Goal: Task Accomplishment & Management: Complete application form

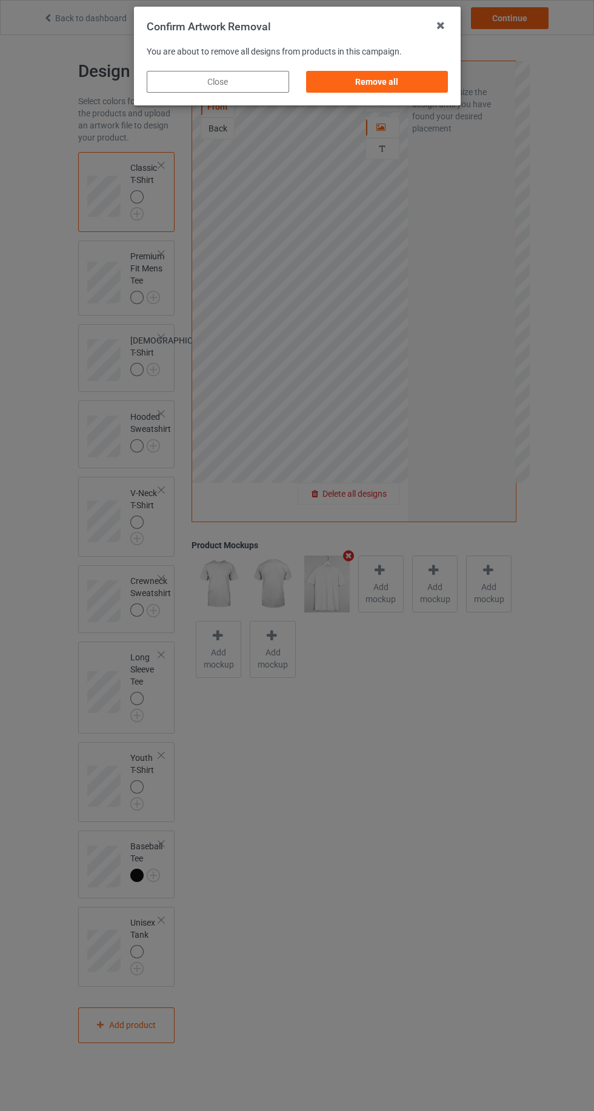
click at [419, 88] on div "Remove all" at bounding box center [376, 82] width 142 height 22
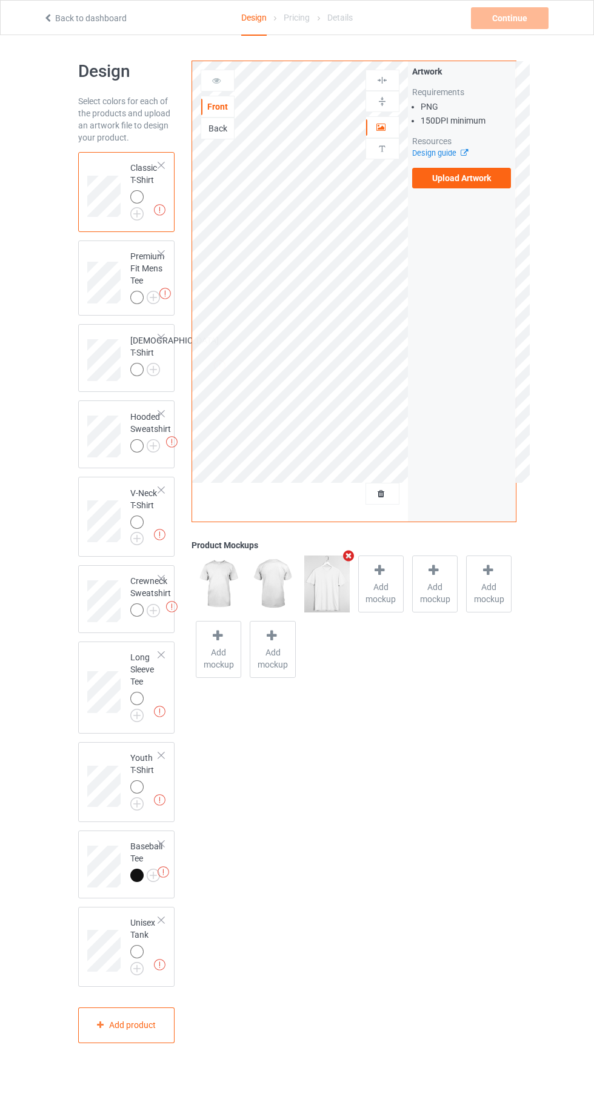
click at [492, 183] on label "Upload Artwork" at bounding box center [461, 178] width 99 height 21
click at [0, 0] on input "Upload Artwork" at bounding box center [0, 0] width 0 height 0
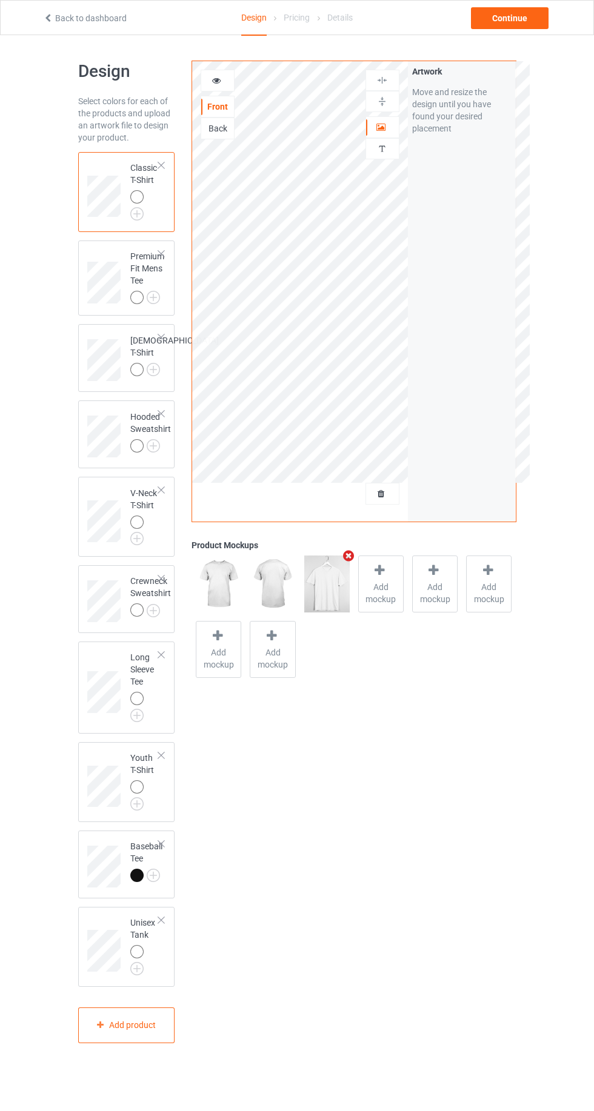
click at [381, 126] on icon at bounding box center [381, 125] width 10 height 8
click at [219, 82] on icon at bounding box center [216, 79] width 10 height 8
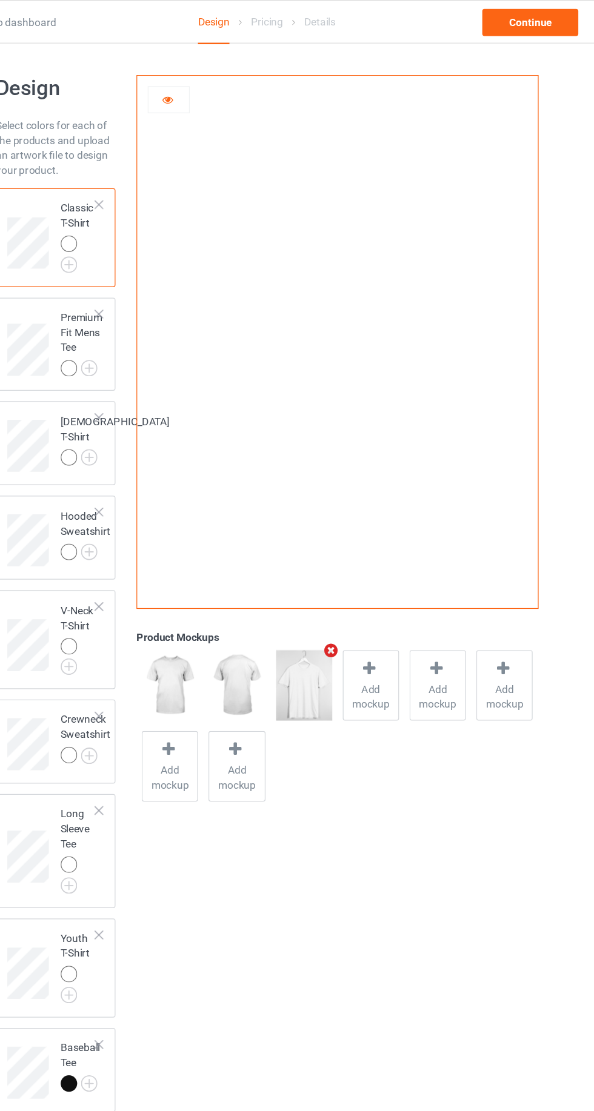
click at [382, 555] on span "Add mockup" at bounding box center [381, 563] width 44 height 24
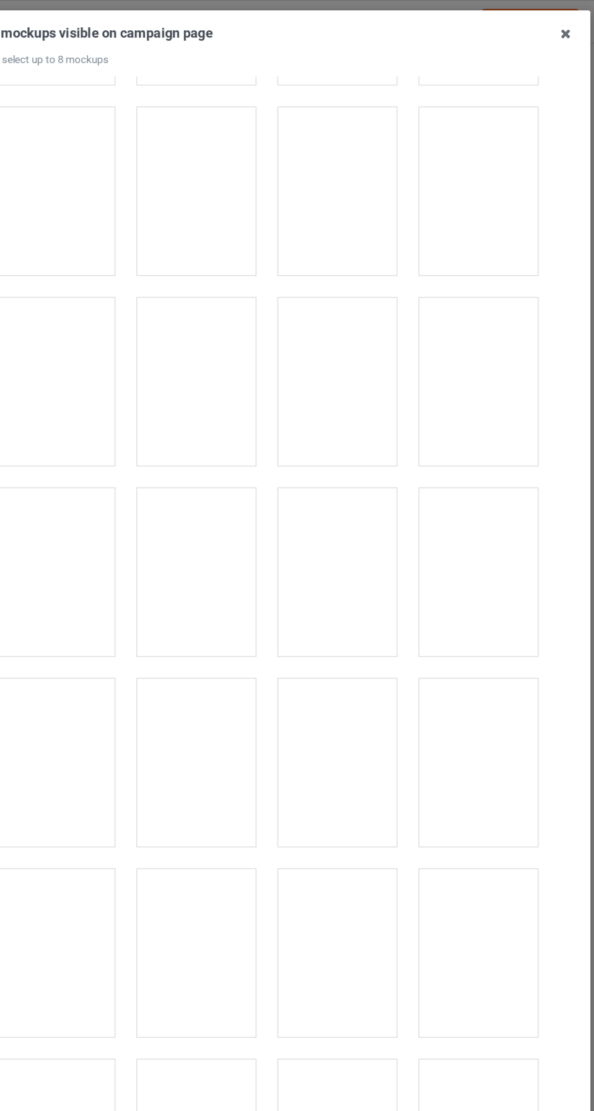
scroll to position [2753, 0]
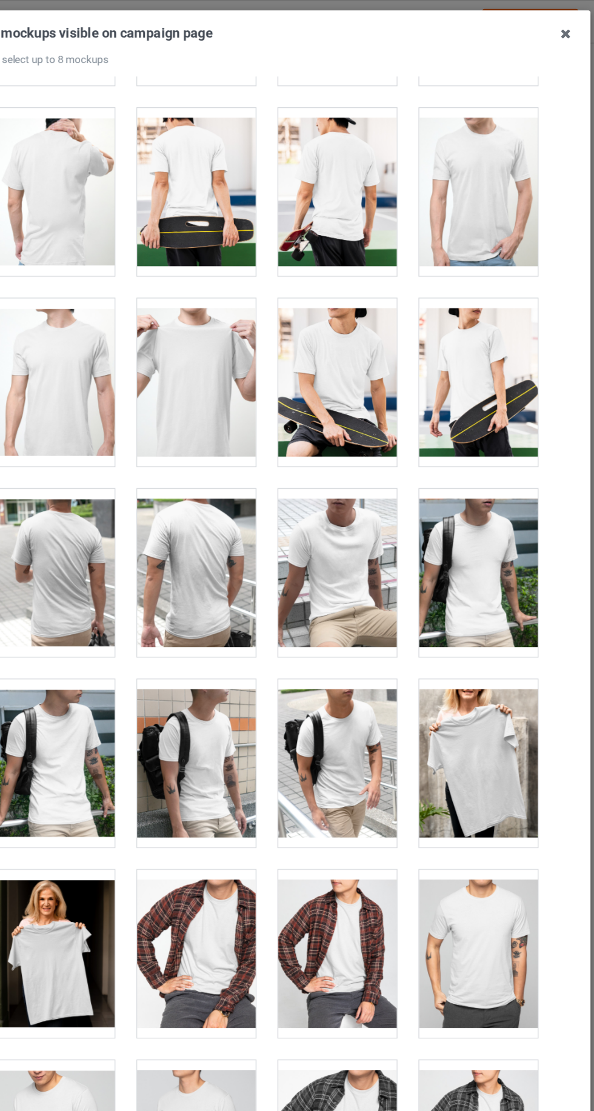
click at [253, 332] on div at bounding box center [240, 309] width 96 height 136
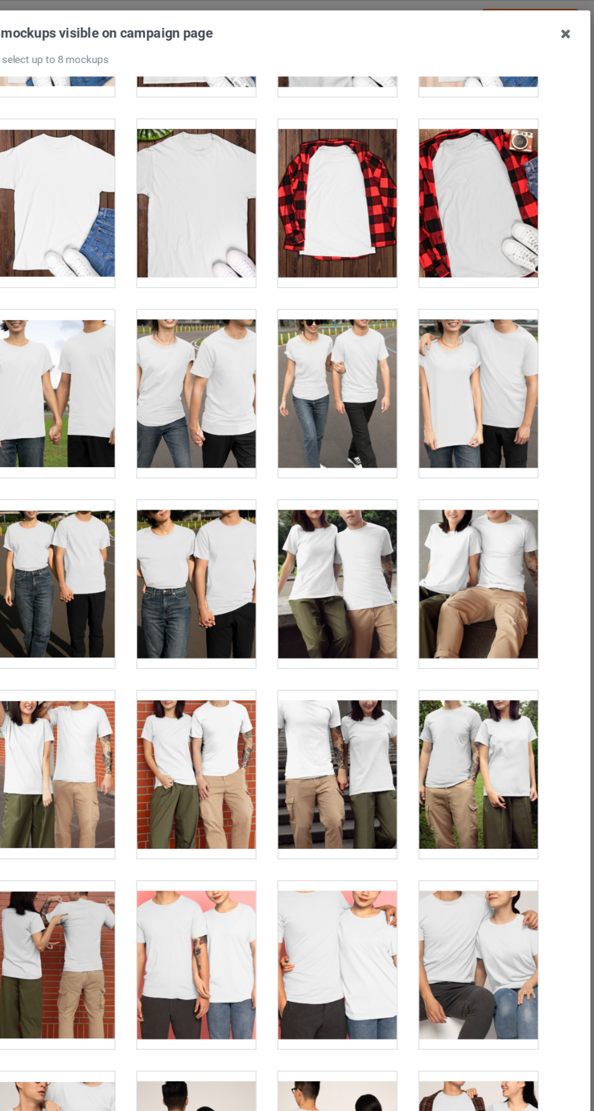
scroll to position [3821, 0]
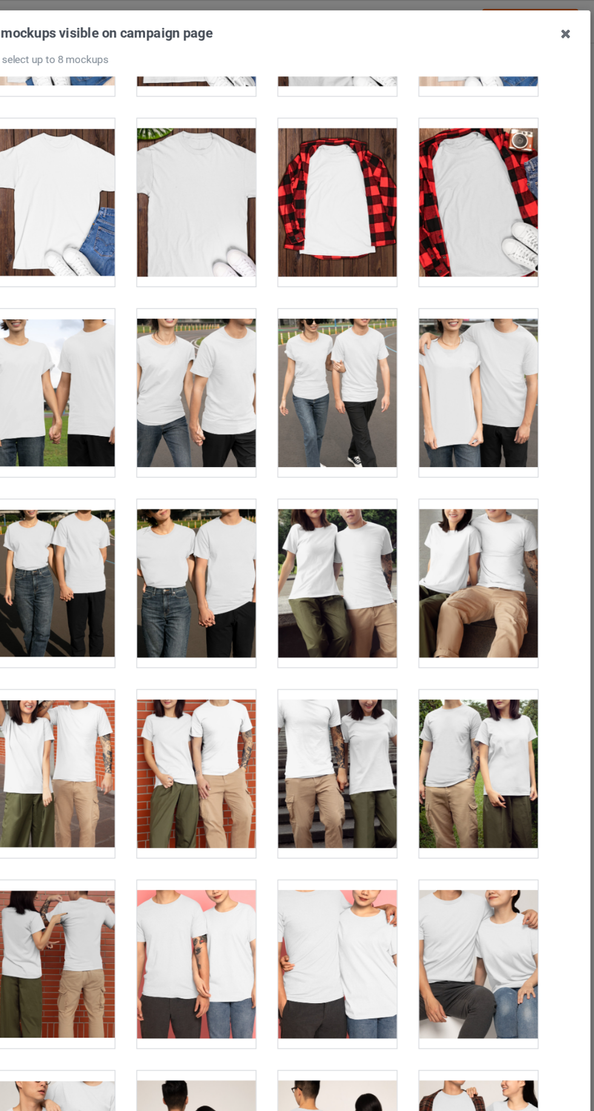
click at [367, 457] on div at bounding box center [354, 471] width 96 height 136
click at [472, 312] on div at bounding box center [468, 318] width 96 height 136
click at [365, 473] on div at bounding box center [354, 471] width 96 height 136
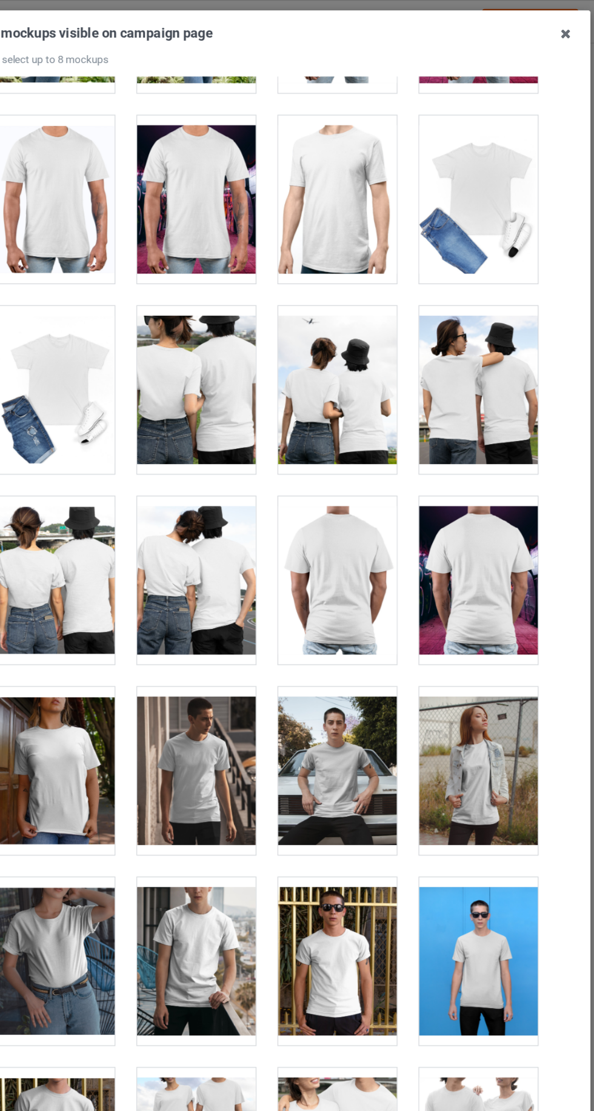
scroll to position [5671, 0]
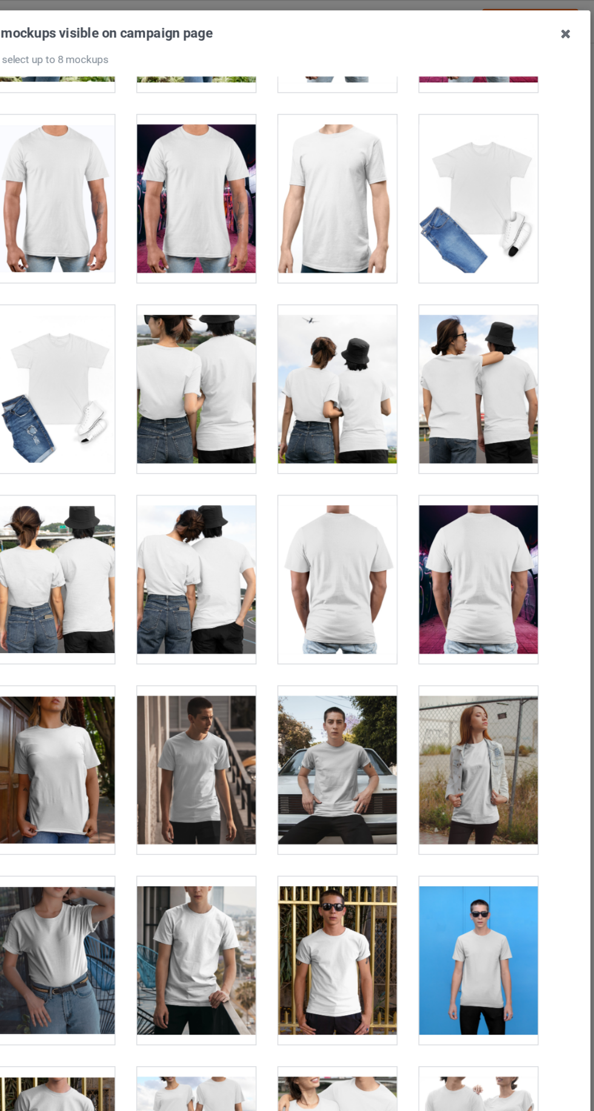
click at [145, 623] on div at bounding box center [126, 622] width 96 height 136
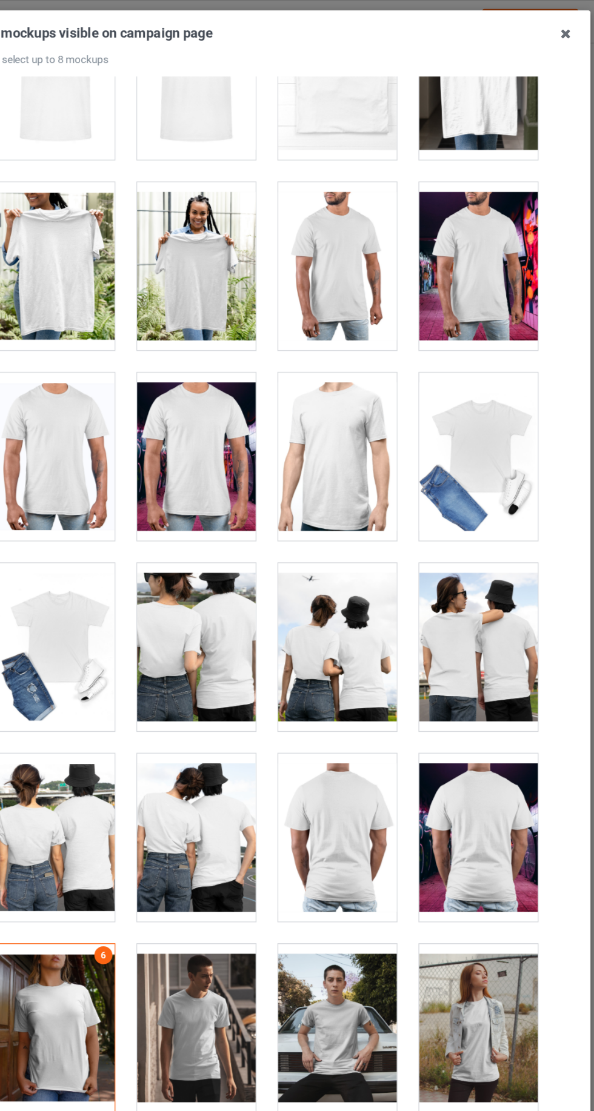
scroll to position [5459, 0]
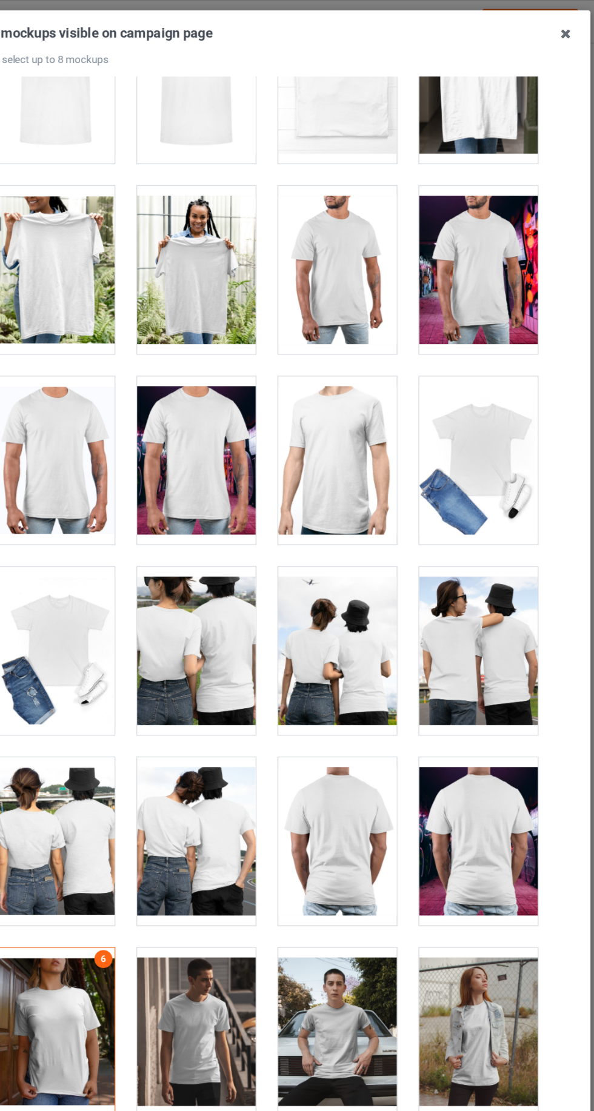
click at [477, 219] on div at bounding box center [468, 218] width 96 height 136
click at [543, 30] on icon at bounding box center [537, 27] width 19 height 19
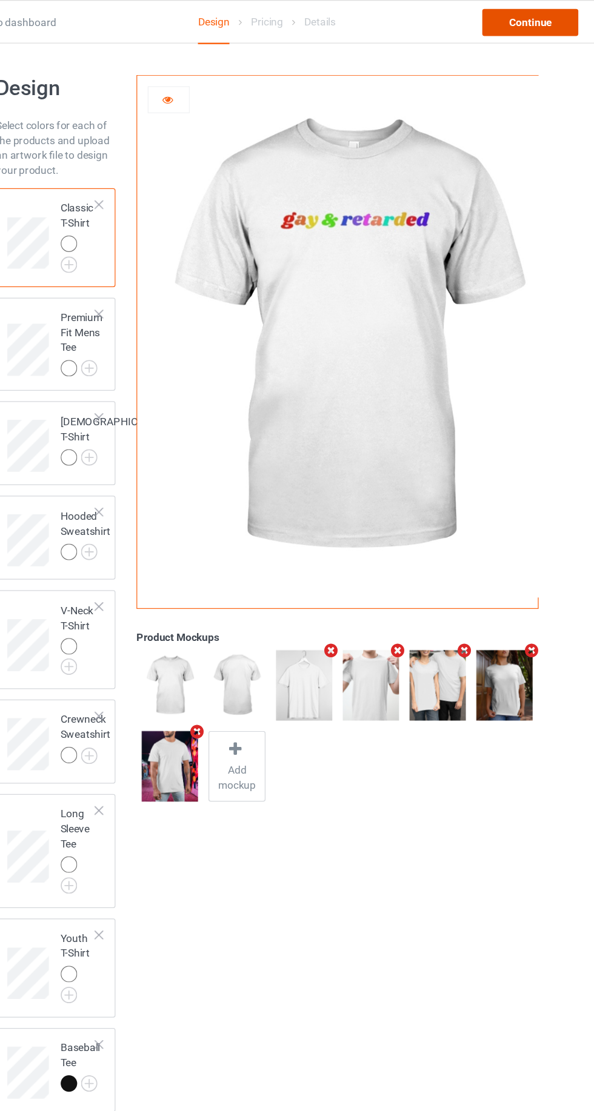
click at [525, 25] on div "Continue" at bounding box center [510, 18] width 78 height 22
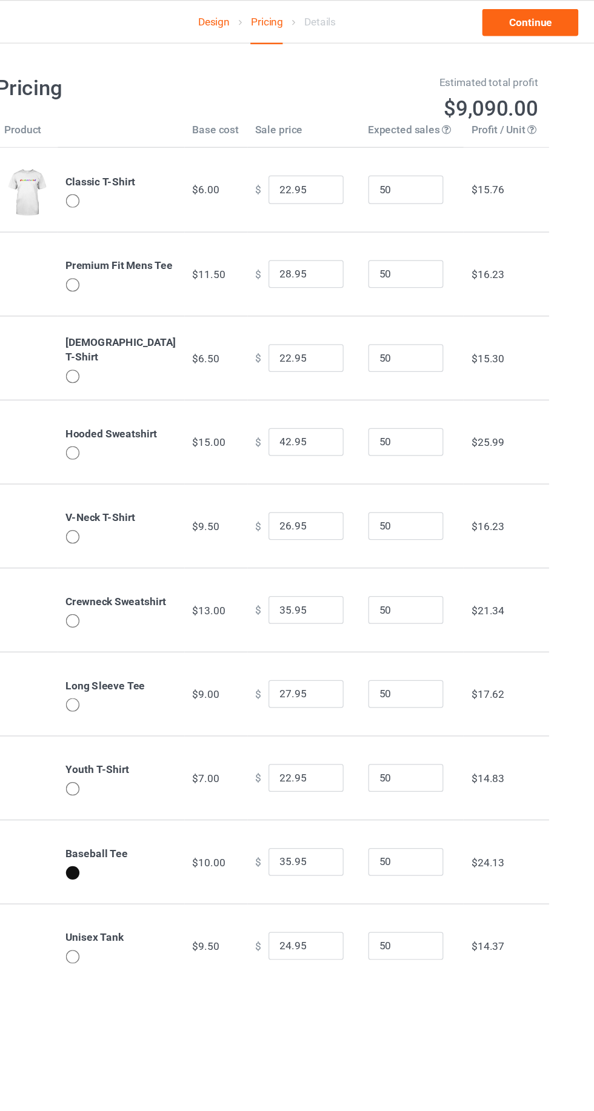
click at [253, 26] on link "Design" at bounding box center [253, 18] width 25 height 34
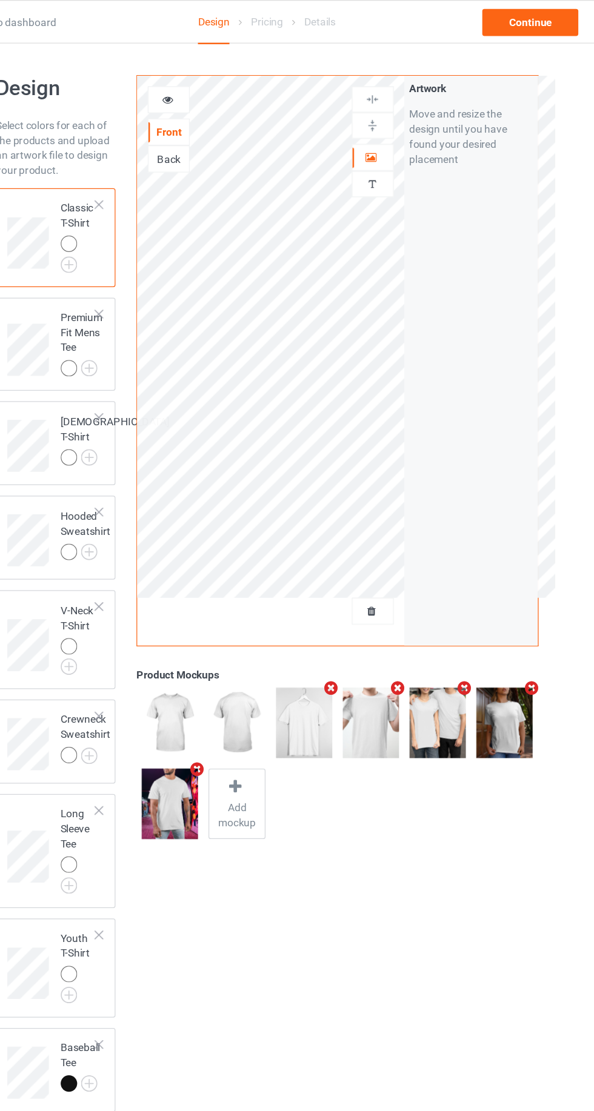
click at [0, 0] on img at bounding box center [0, 0] width 0 height 0
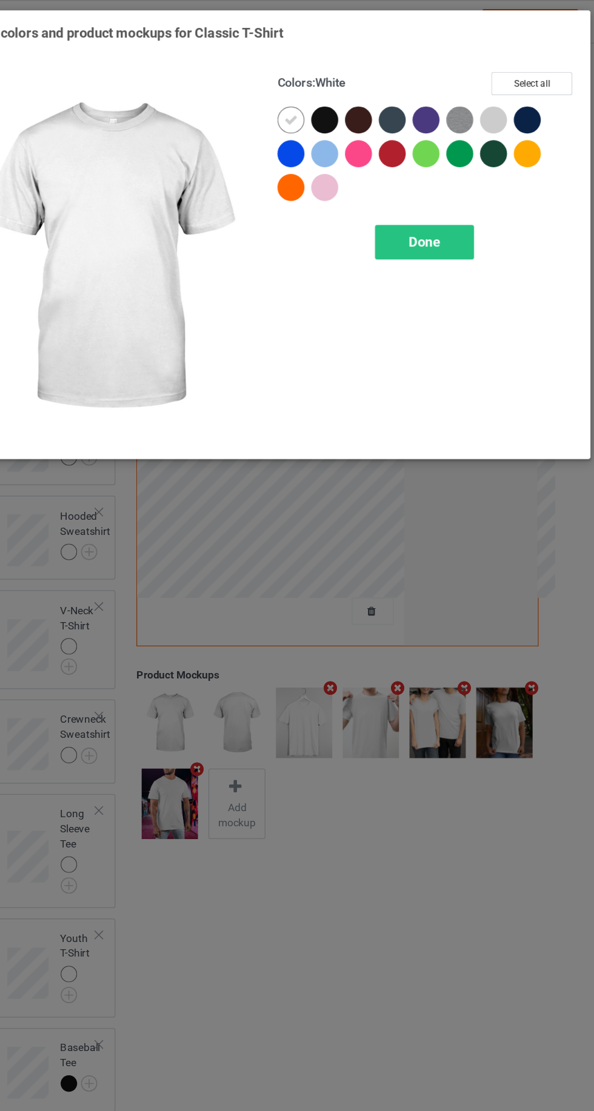
click at [481, 100] on div at bounding box center [480, 97] width 22 height 22
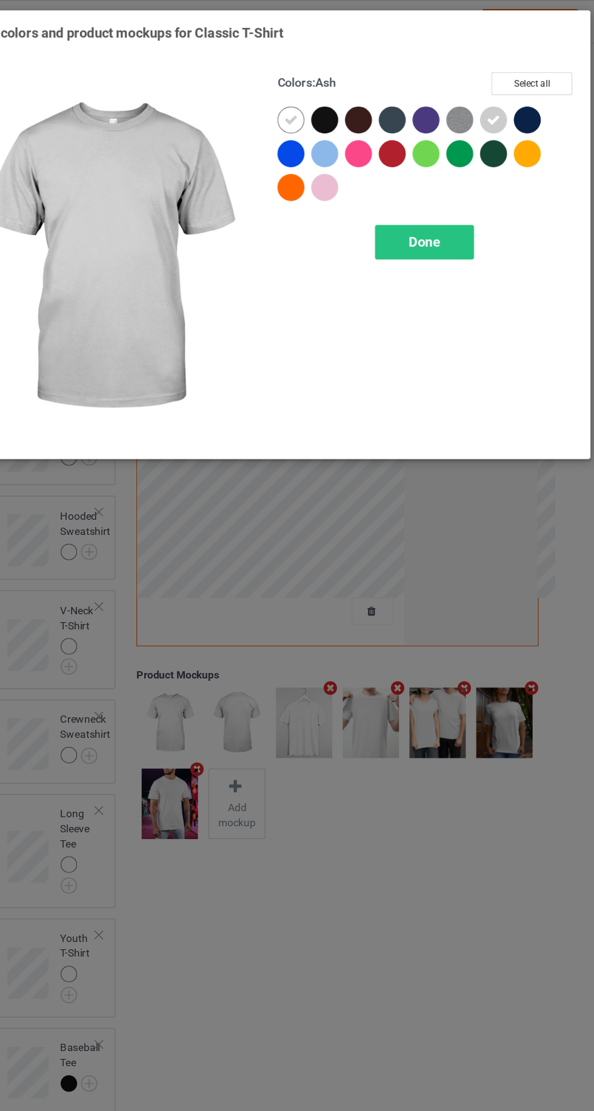
click at [346, 121] on div at bounding box center [344, 124] width 22 height 22
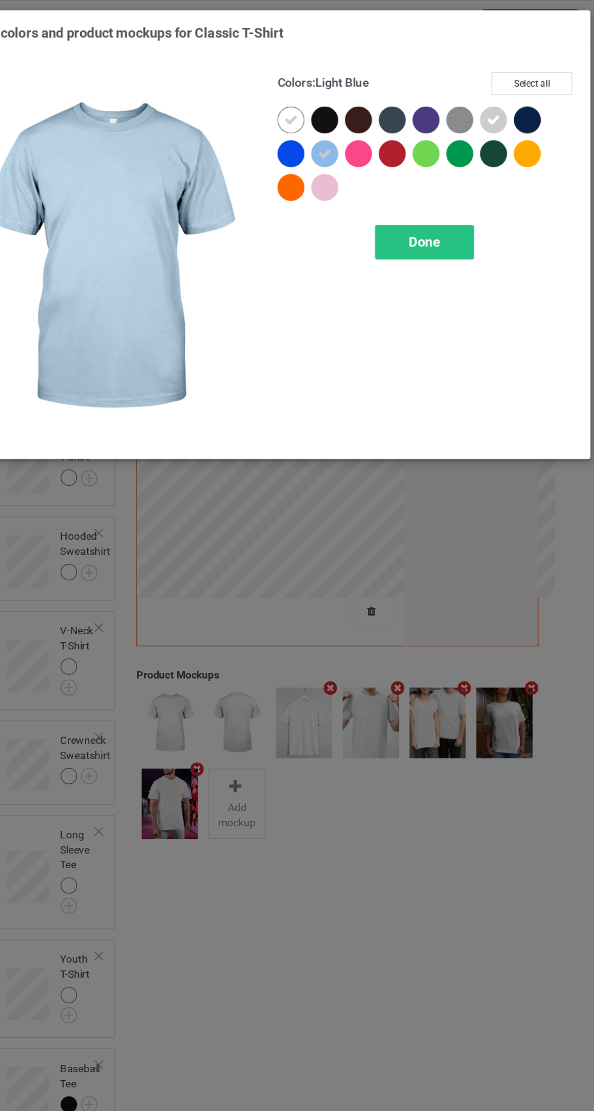
click at [424, 190] on span "Done" at bounding box center [423, 195] width 25 height 13
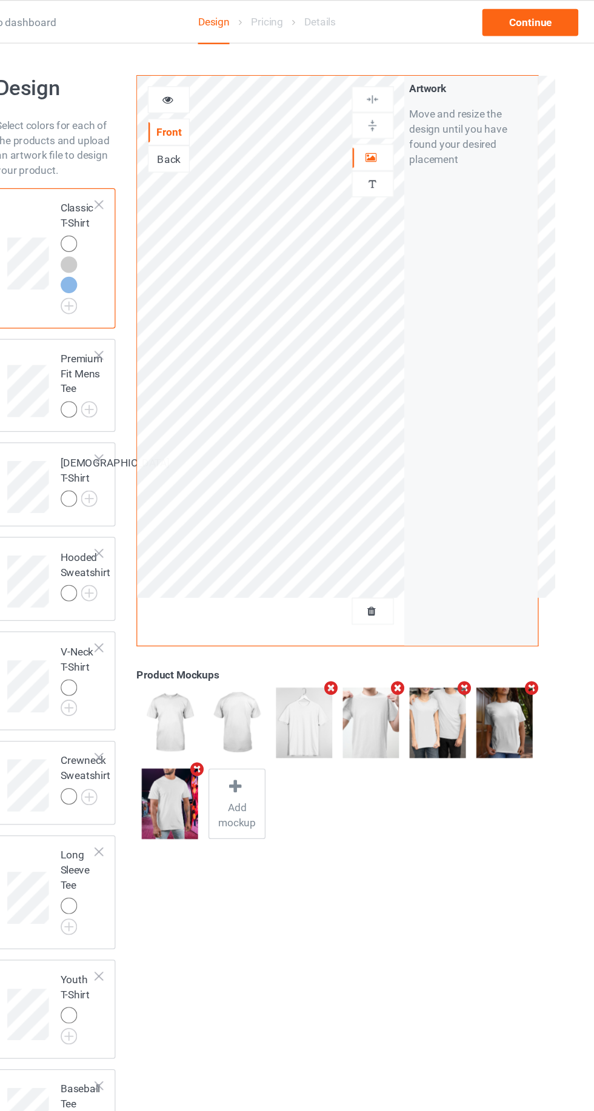
click at [0, 0] on img at bounding box center [0, 0] width 0 height 0
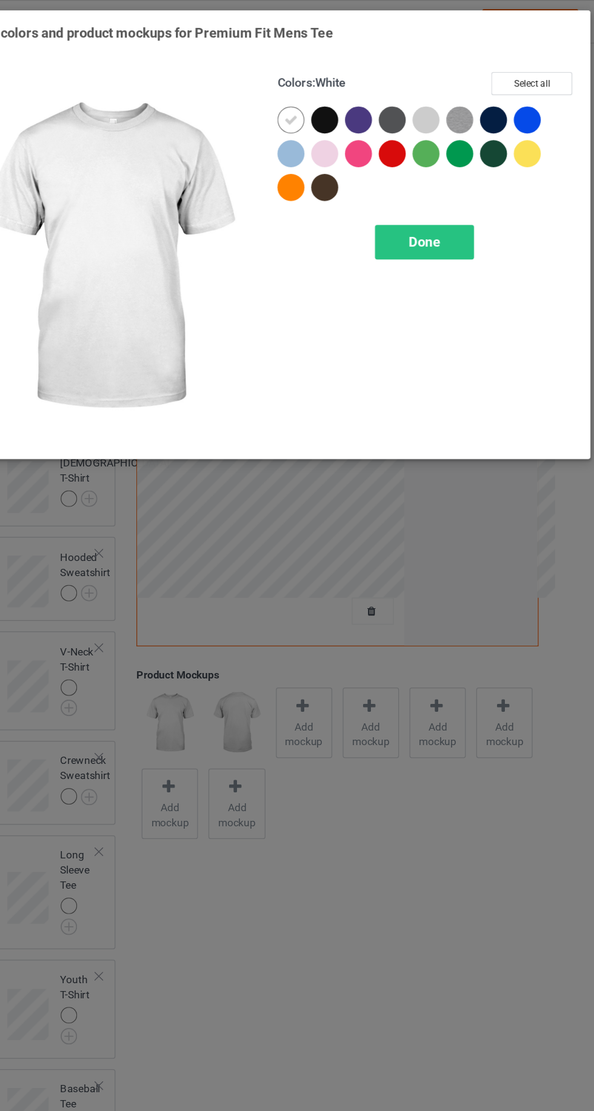
click at [424, 99] on div at bounding box center [425, 97] width 22 height 22
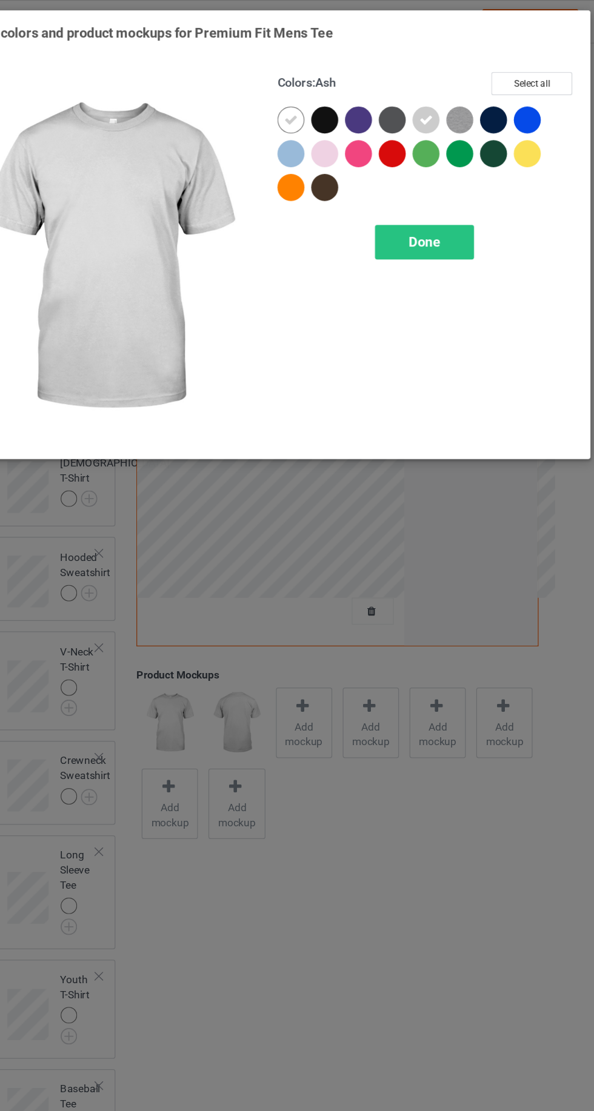
click at [424, 190] on span "Done" at bounding box center [423, 195] width 25 height 13
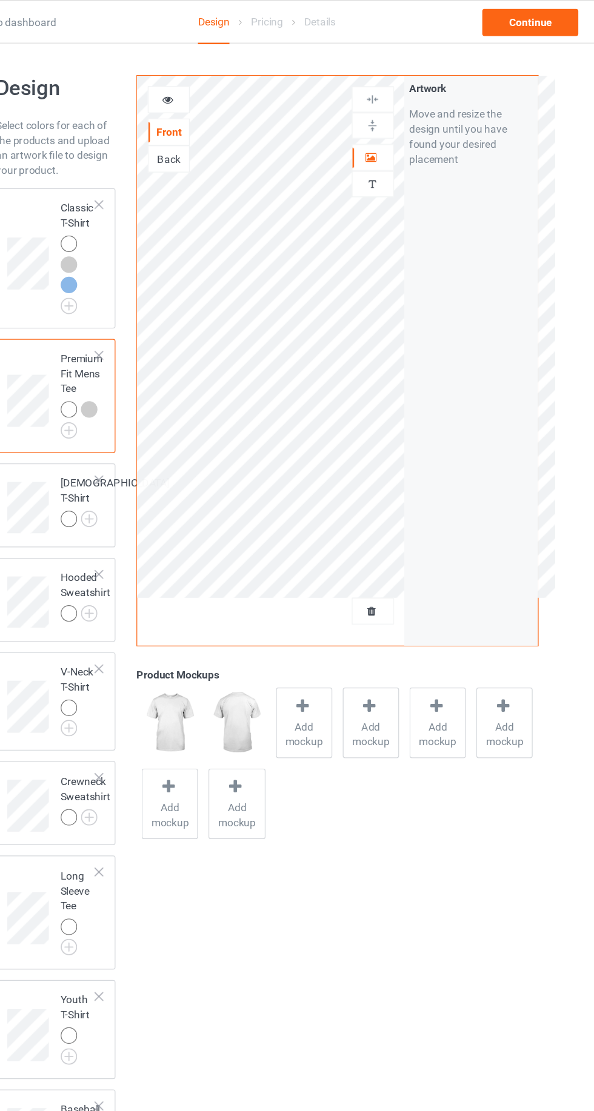
click at [0, 0] on img at bounding box center [0, 0] width 0 height 0
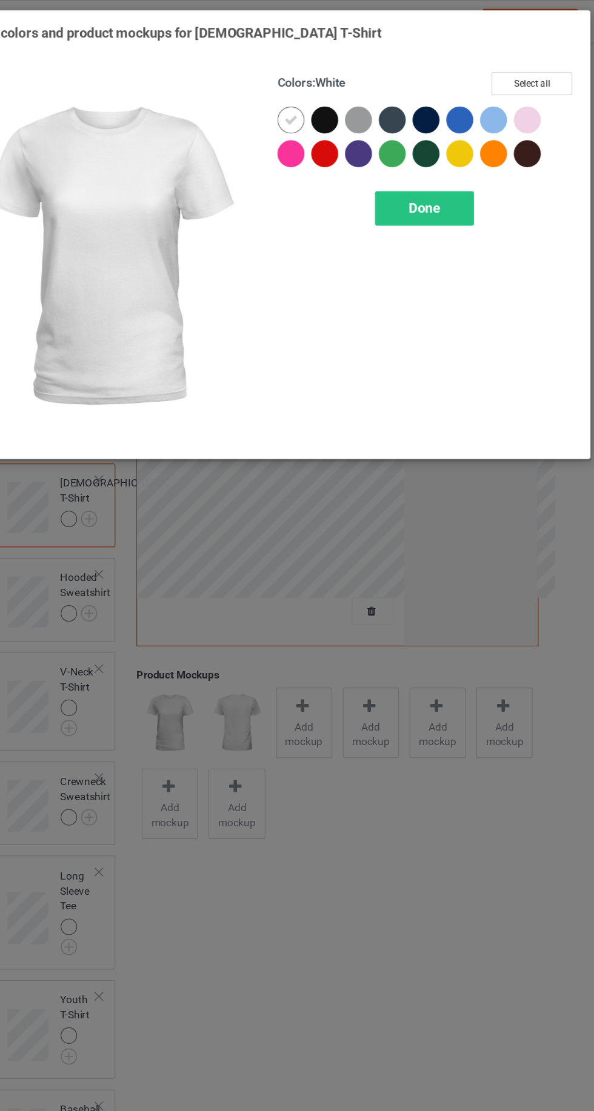
click at [371, 101] on div at bounding box center [371, 97] width 22 height 22
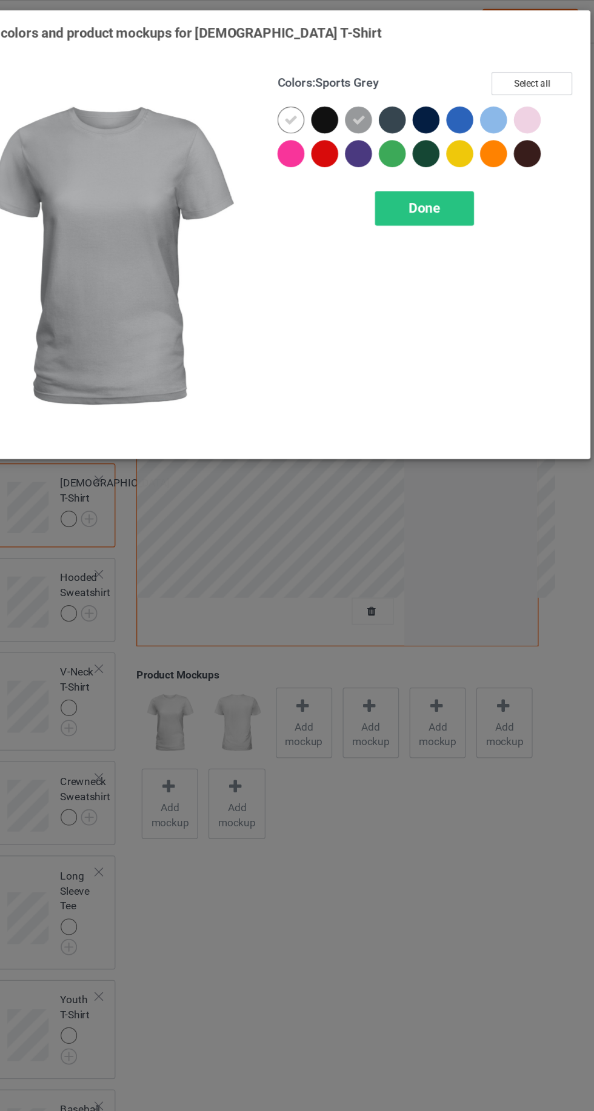
click at [424, 171] on span "Done" at bounding box center [423, 168] width 25 height 13
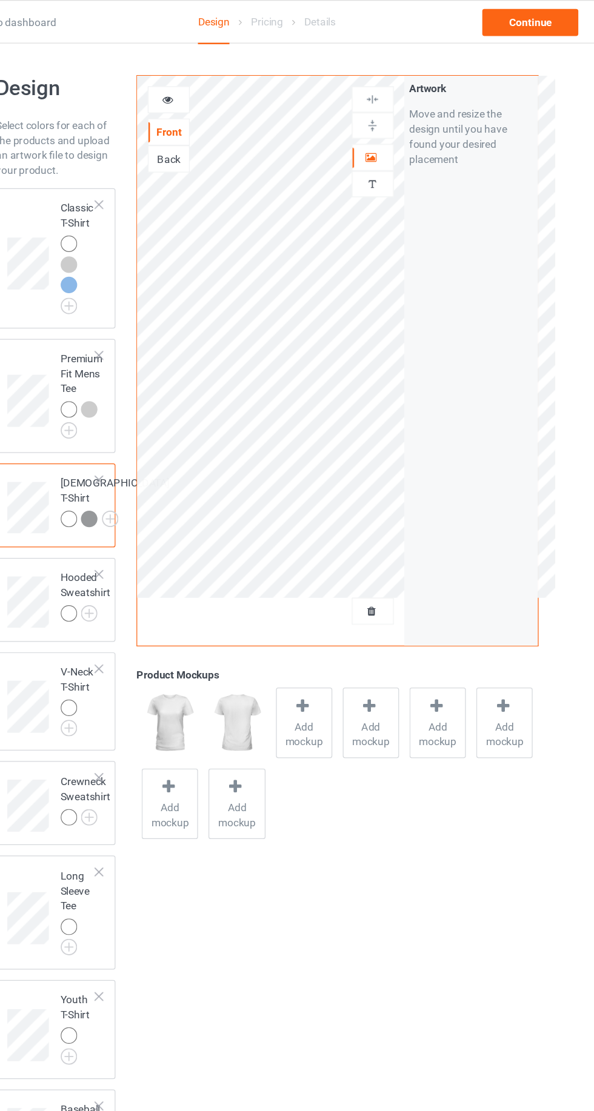
click at [0, 0] on img at bounding box center [0, 0] width 0 height 0
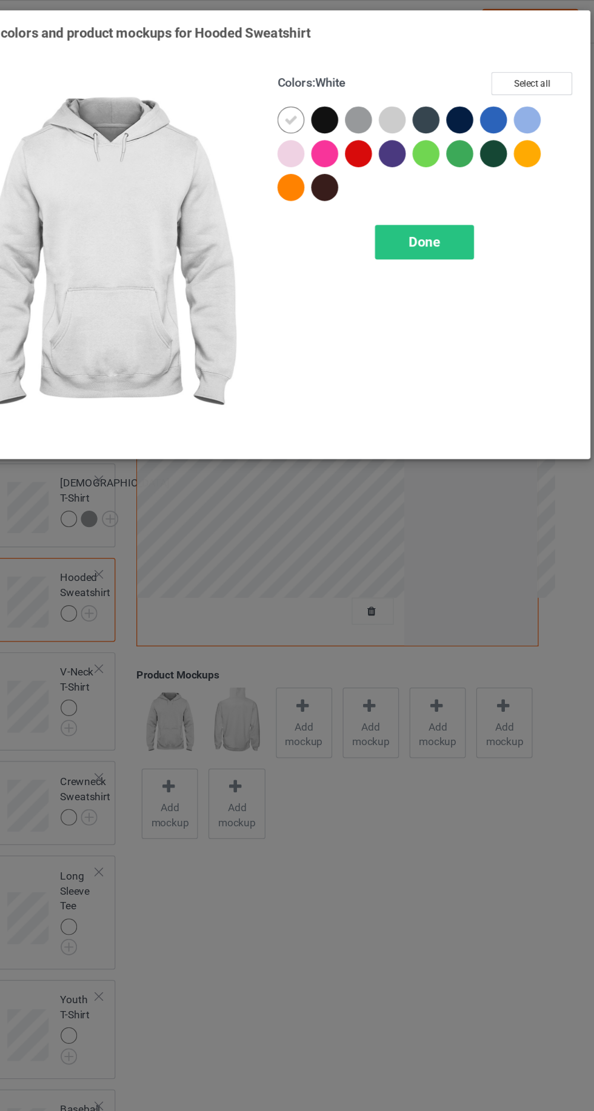
click at [396, 98] on div at bounding box center [398, 97] width 22 height 22
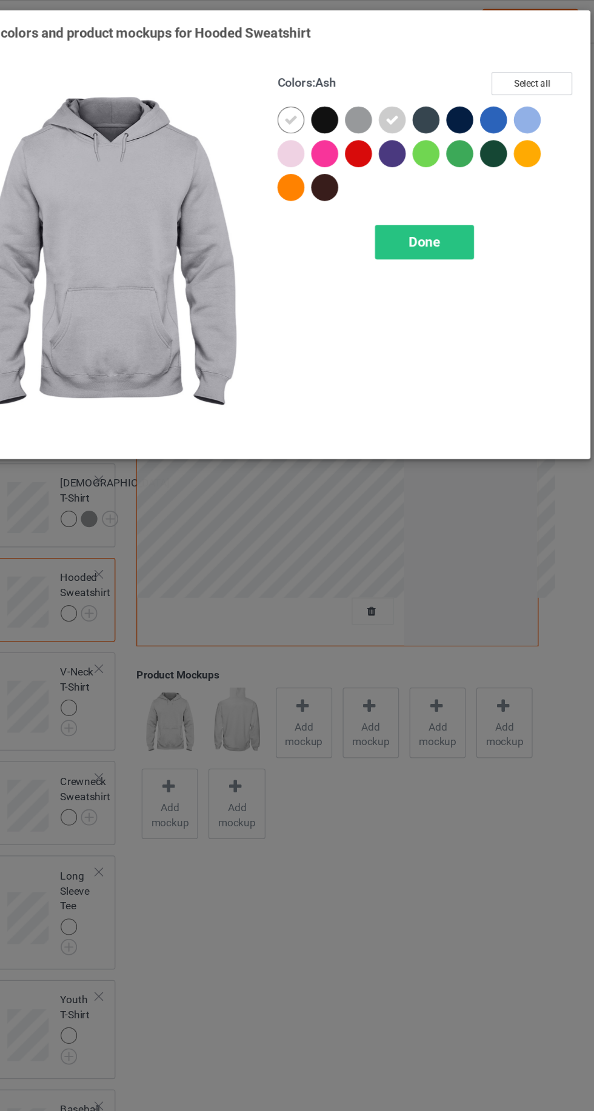
click at [423, 189] on span "Done" at bounding box center [423, 195] width 25 height 13
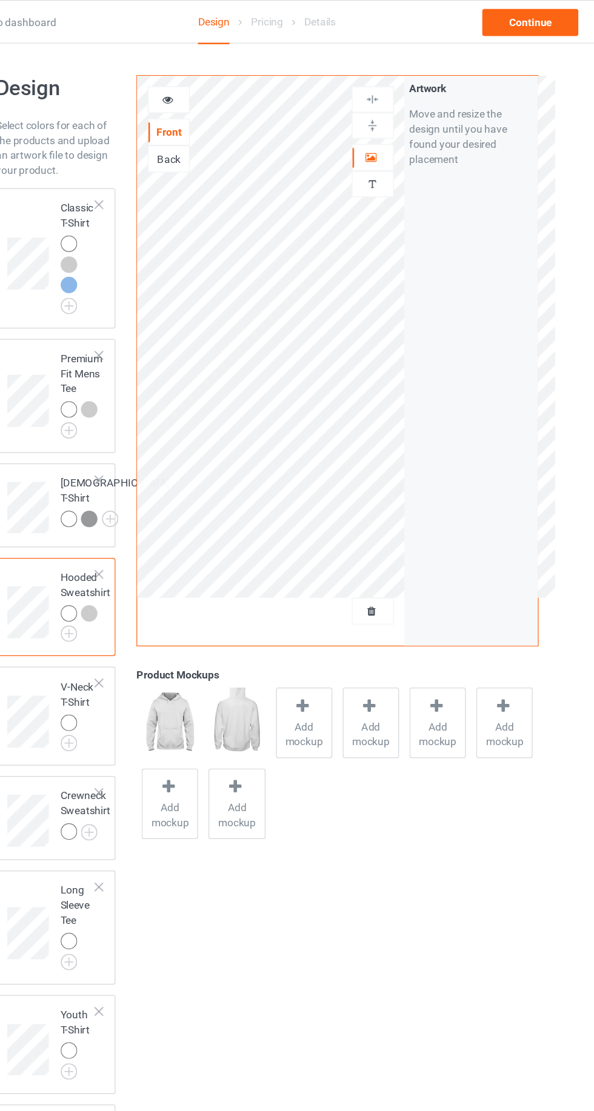
click at [136, 212] on div at bounding box center [136, 213] width 13 height 13
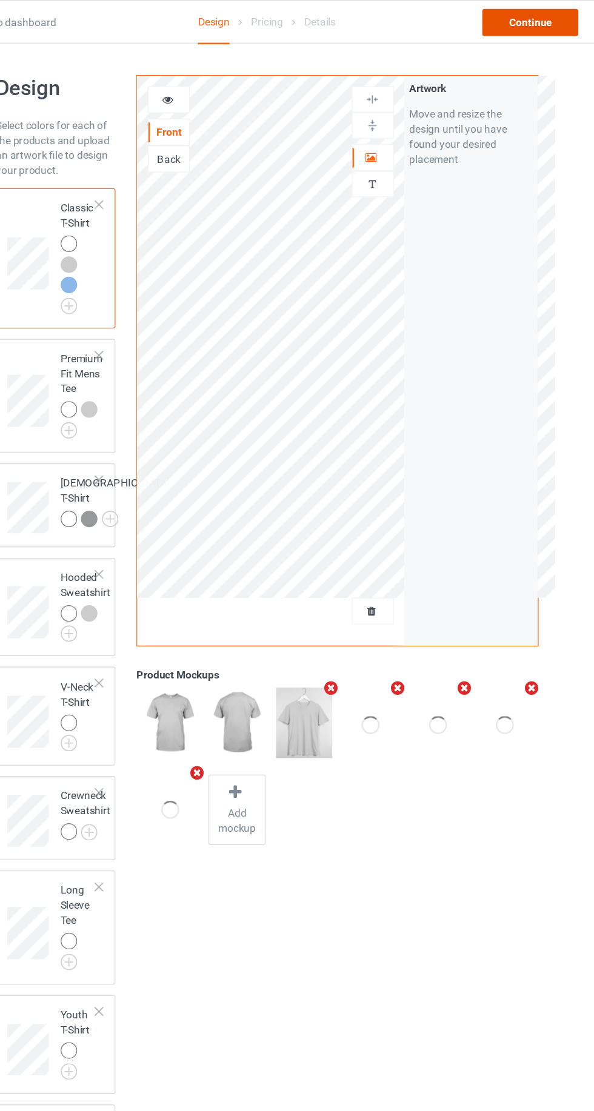
click at [515, 18] on div "Continue" at bounding box center [510, 18] width 78 height 22
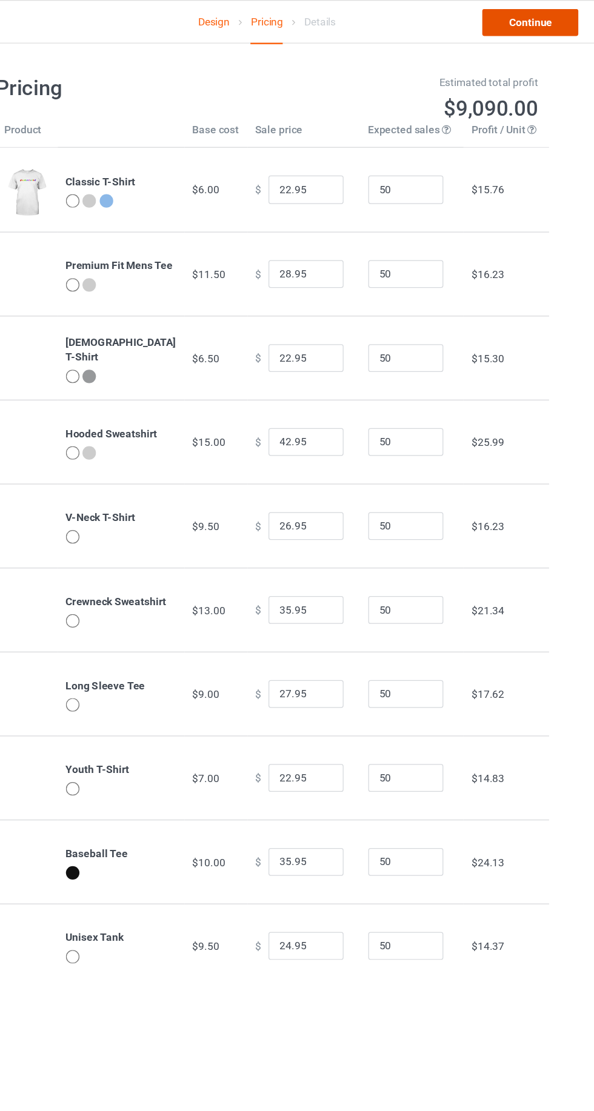
click at [523, 23] on link "Continue" at bounding box center [510, 18] width 78 height 22
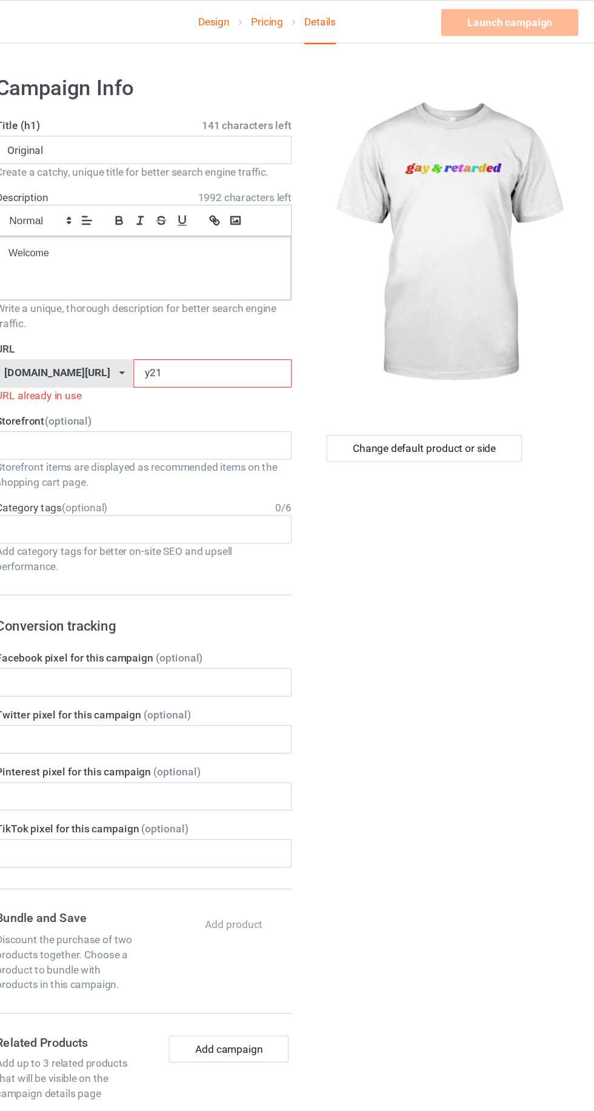
click at [243, 301] on input "y21" at bounding box center [253, 301] width 128 height 23
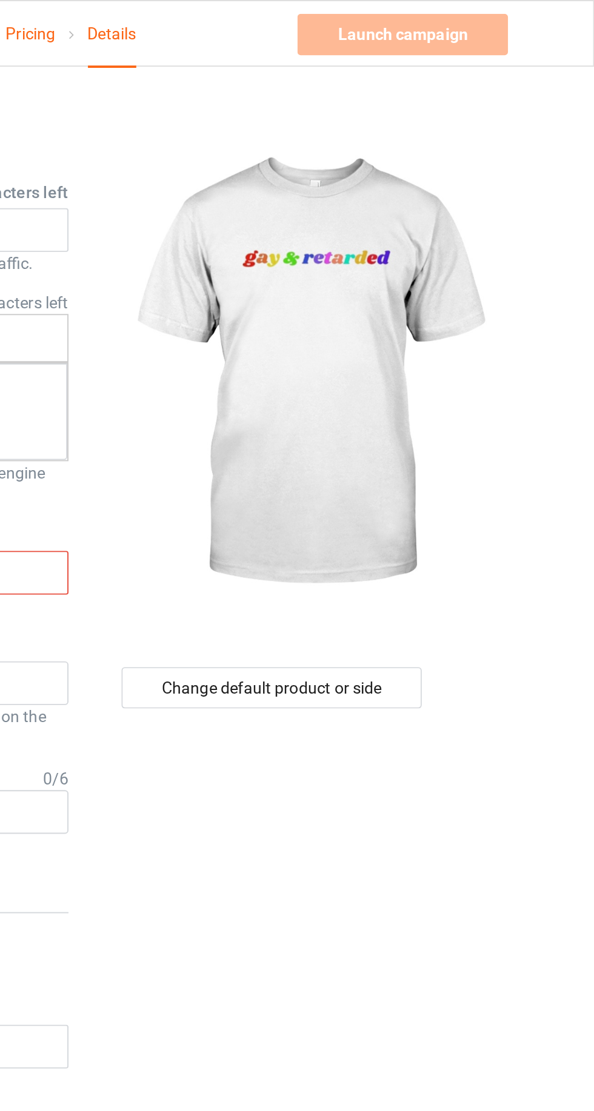
type input "y266"
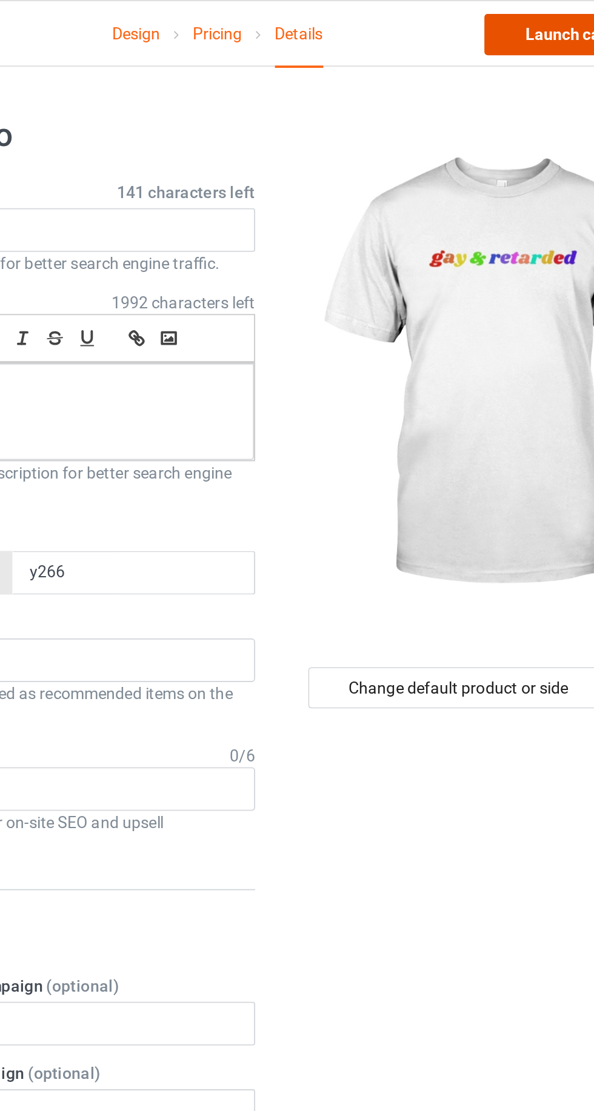
click at [470, 22] on link "Launch campaign" at bounding box center [492, 18] width 111 height 22
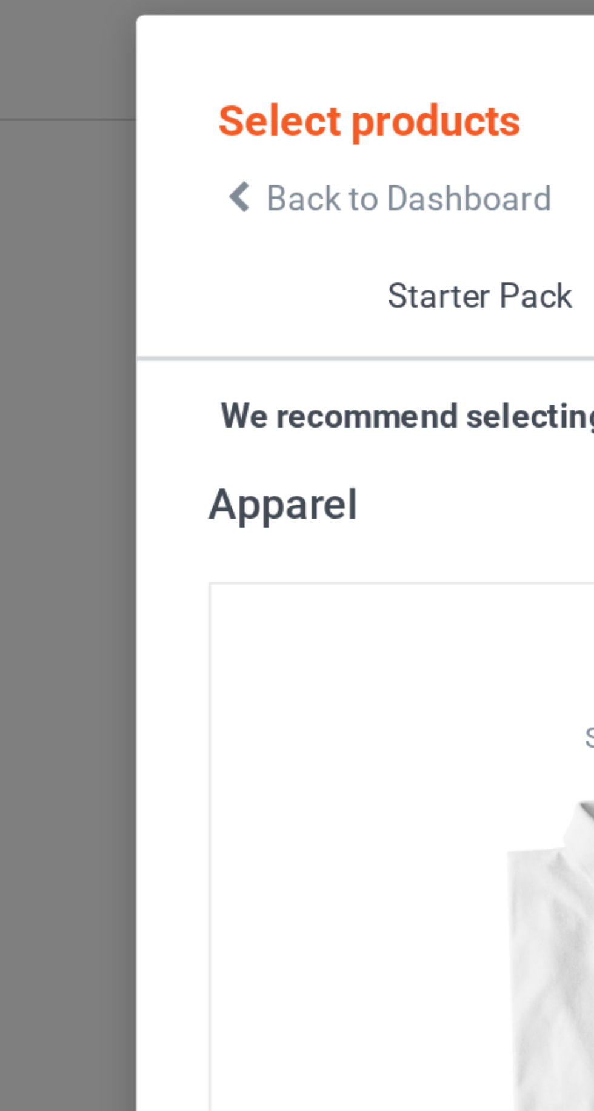
scroll to position [1, 0]
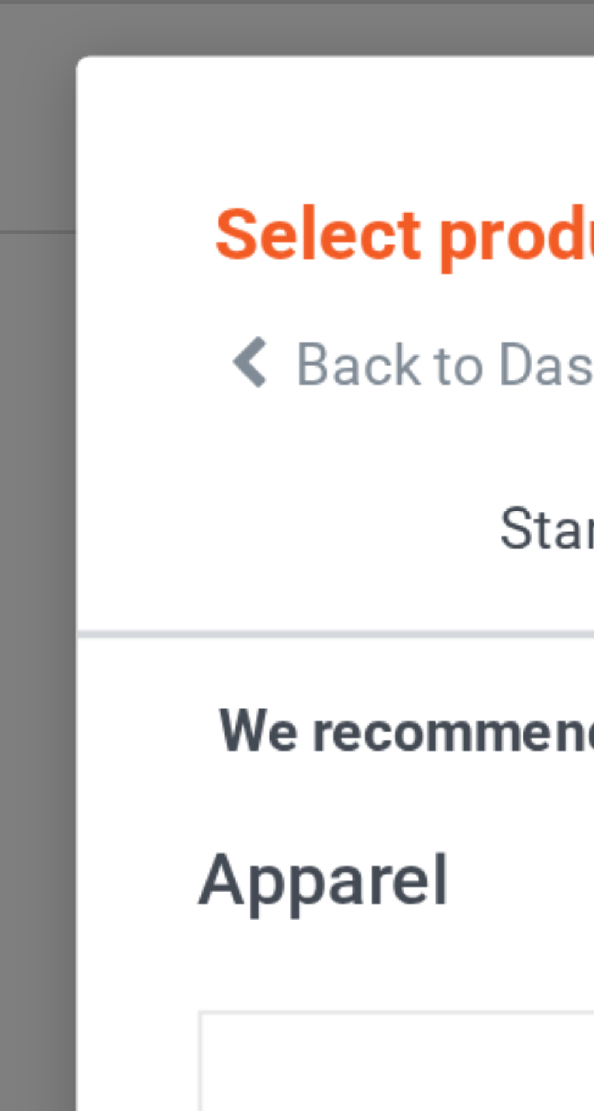
click at [59, 51] on icon at bounding box center [61, 54] width 10 height 8
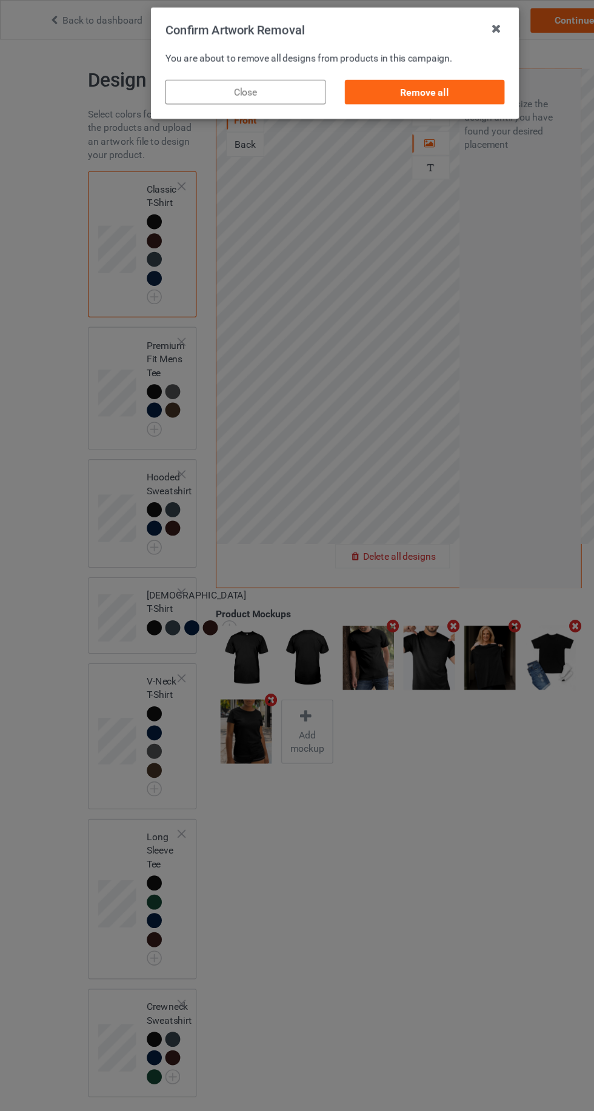
click at [388, 71] on div "Remove all" at bounding box center [376, 82] width 142 height 22
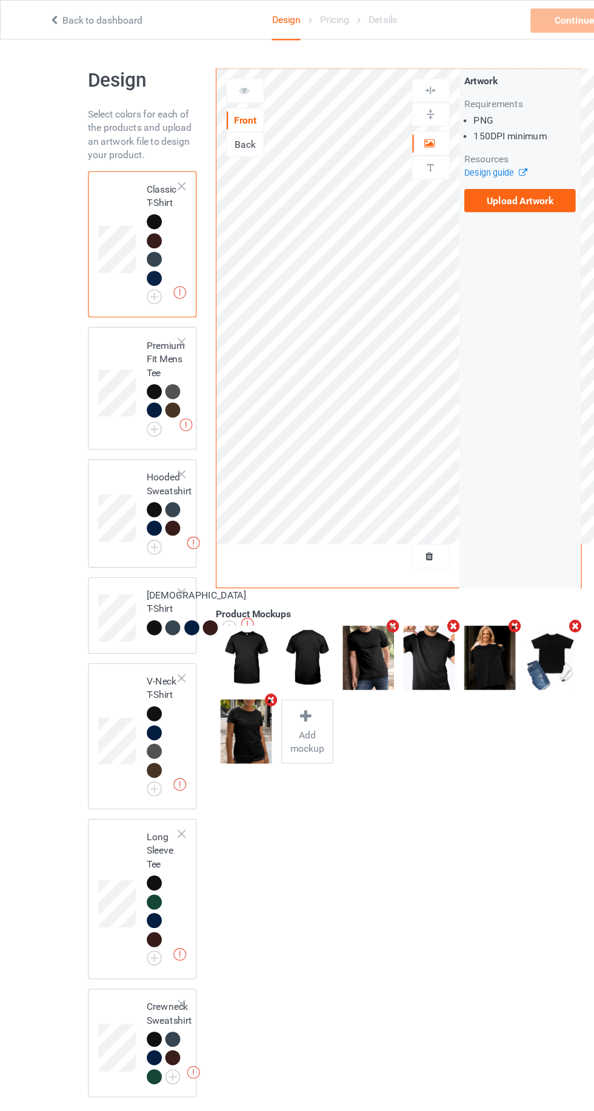
click at [462, 178] on label "Upload Artwork" at bounding box center [461, 178] width 99 height 21
click at [0, 0] on input "Upload Artwork" at bounding box center [0, 0] width 0 height 0
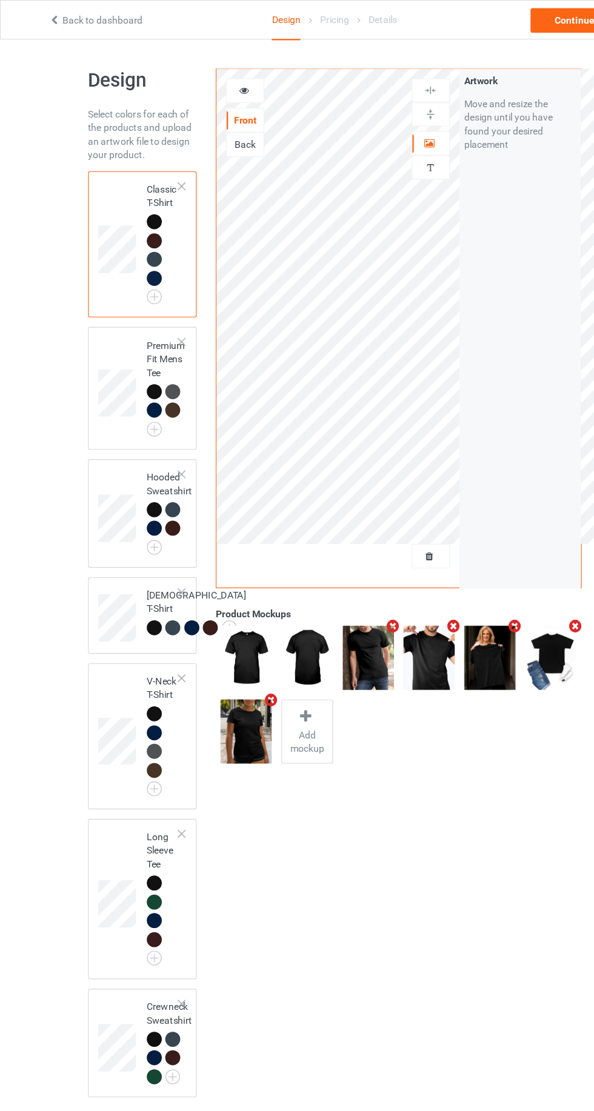
click at [211, 90] on div at bounding box center [217, 81] width 34 height 22
click at [221, 81] on icon at bounding box center [216, 79] width 10 height 8
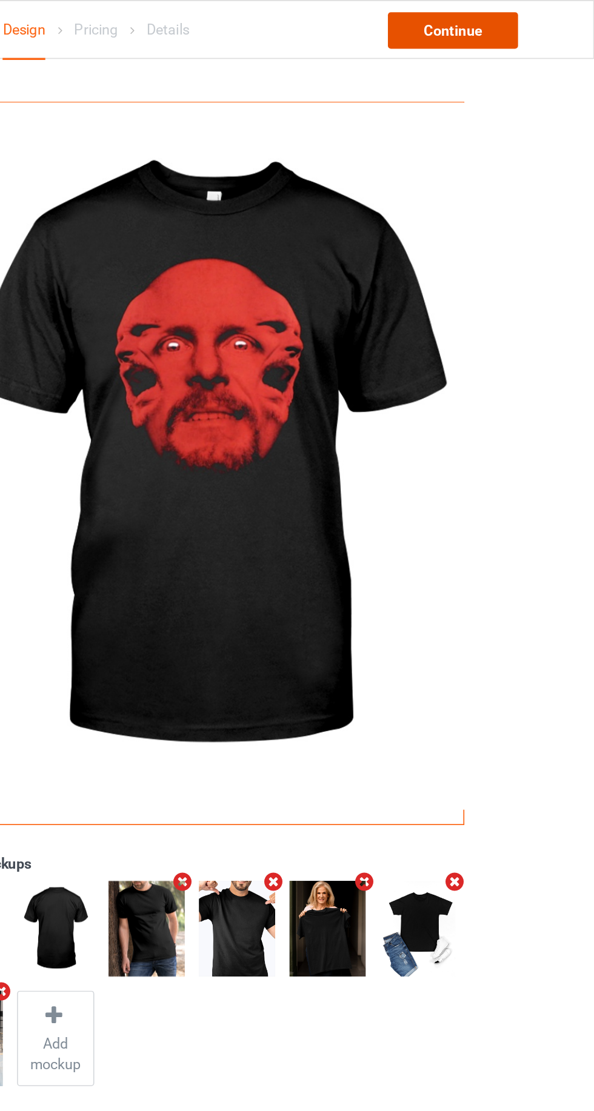
click at [515, 20] on div "Continue" at bounding box center [510, 18] width 78 height 22
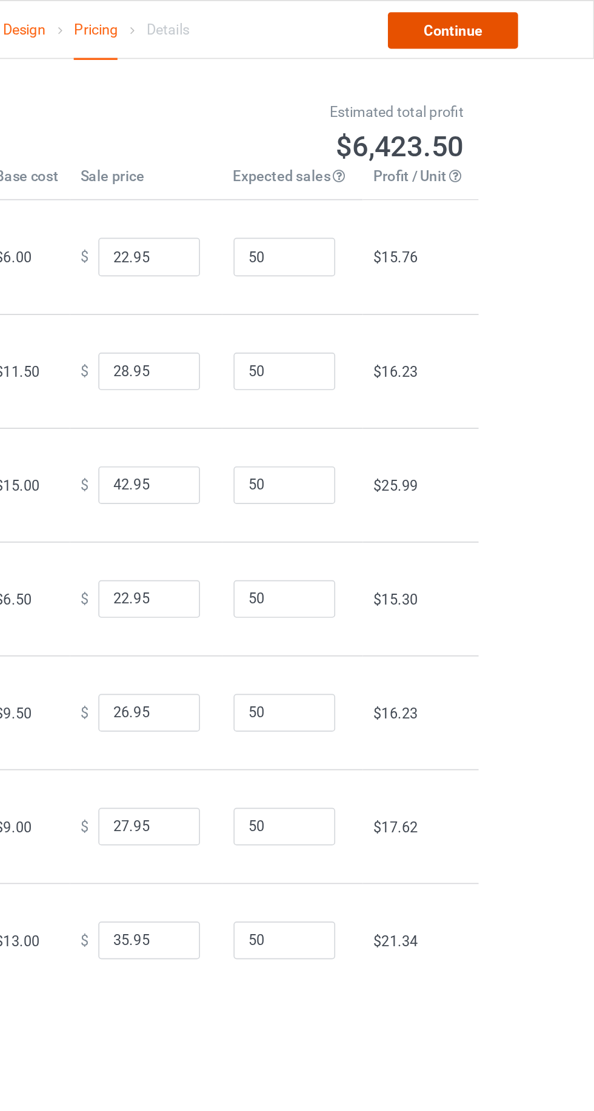
click at [509, 24] on link "Continue" at bounding box center [510, 18] width 78 height 22
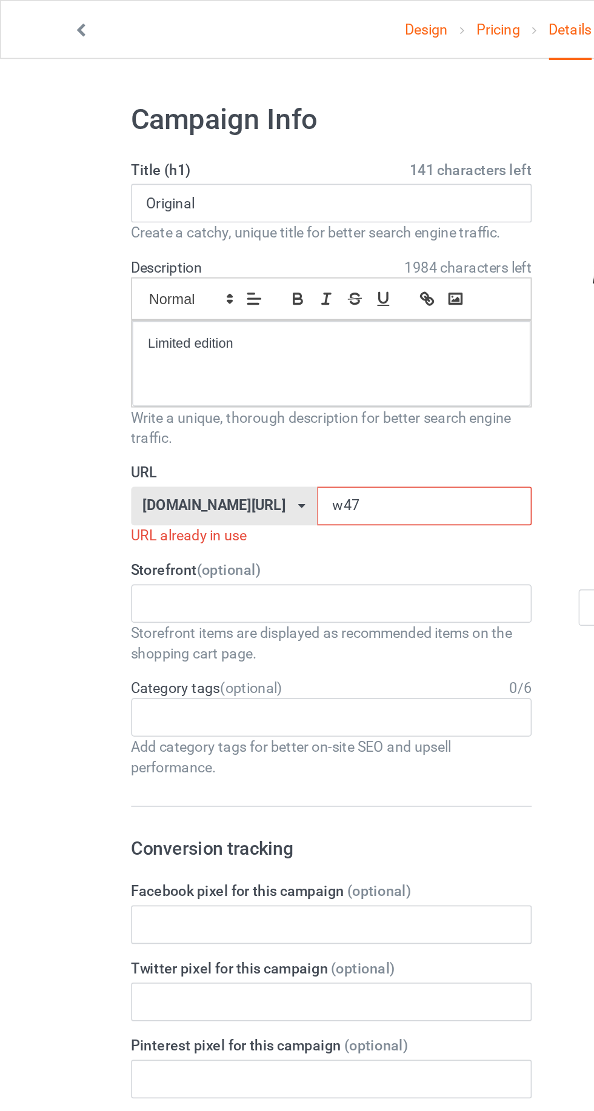
click at [230, 299] on input "w47" at bounding box center [253, 301] width 128 height 23
type input "w"
type input "538"
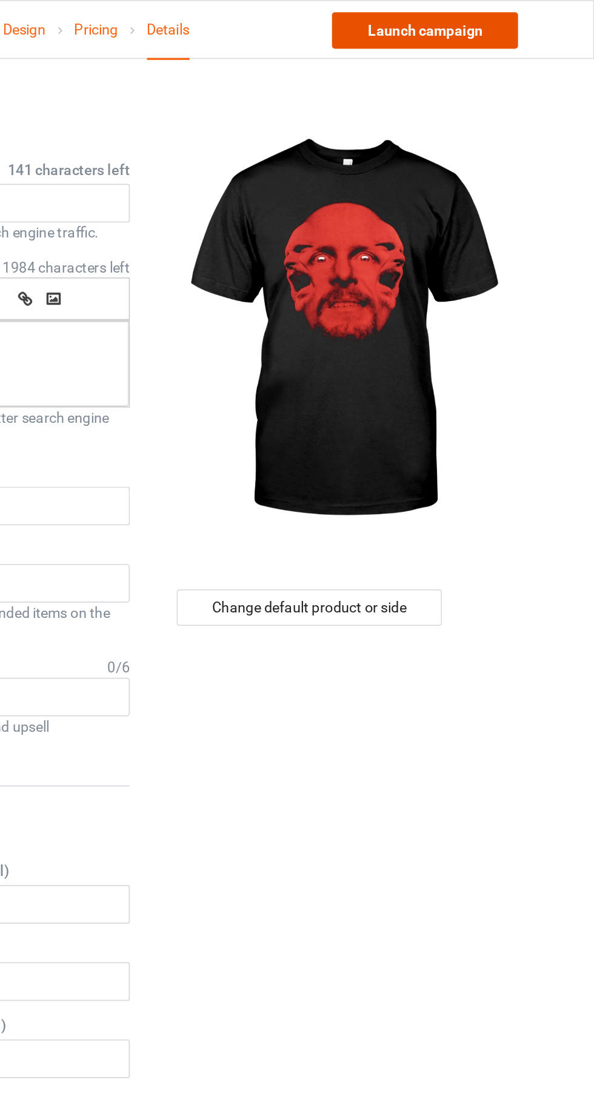
click at [503, 16] on link "Launch campaign" at bounding box center [492, 18] width 111 height 22
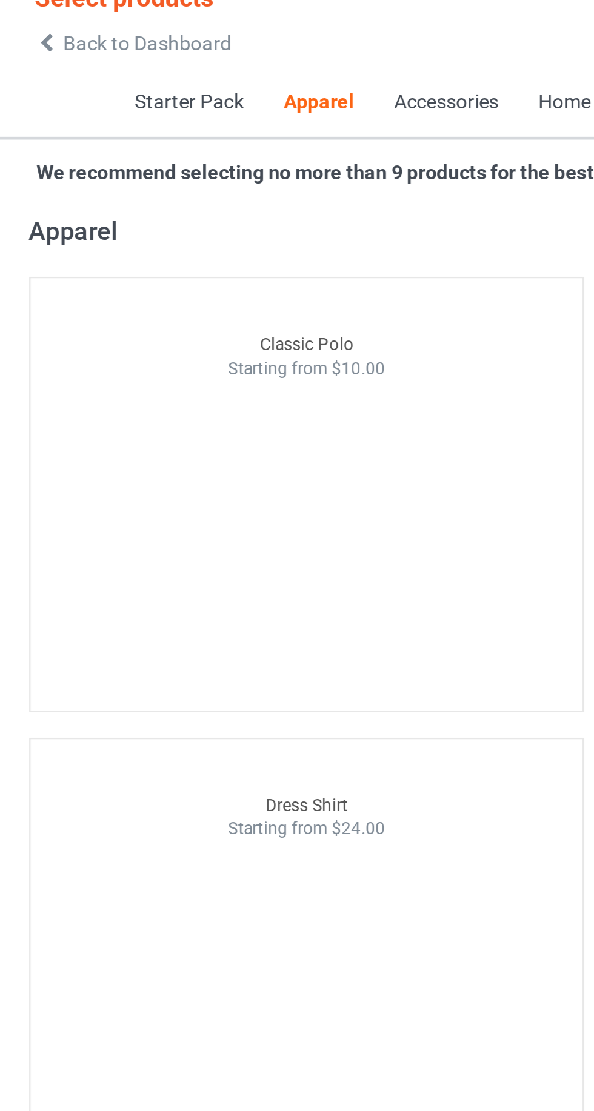
scroll to position [644, 0]
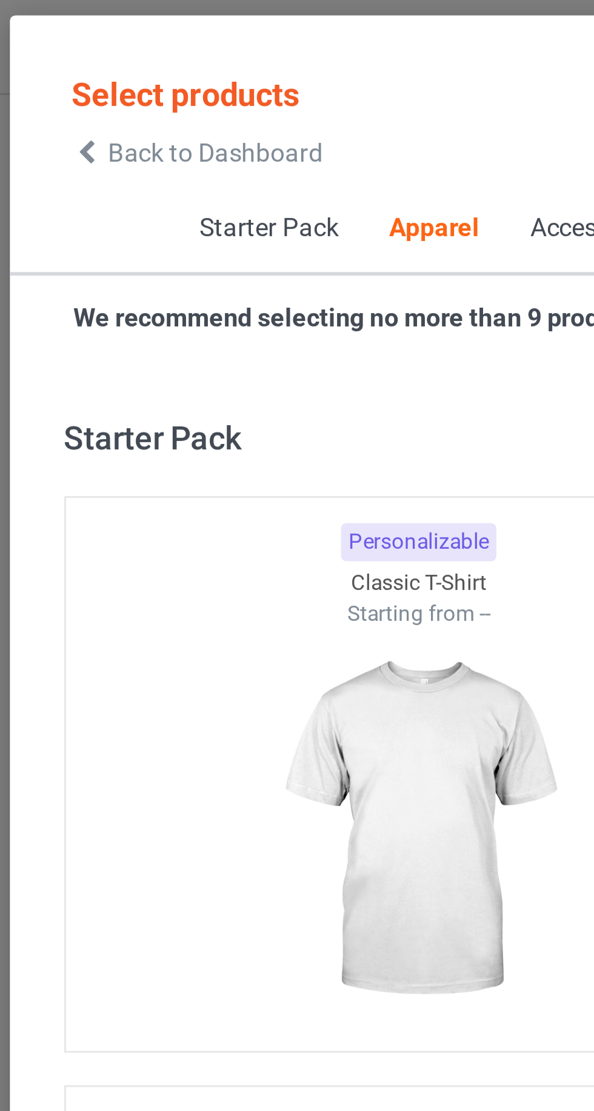
scroll to position [648, 0]
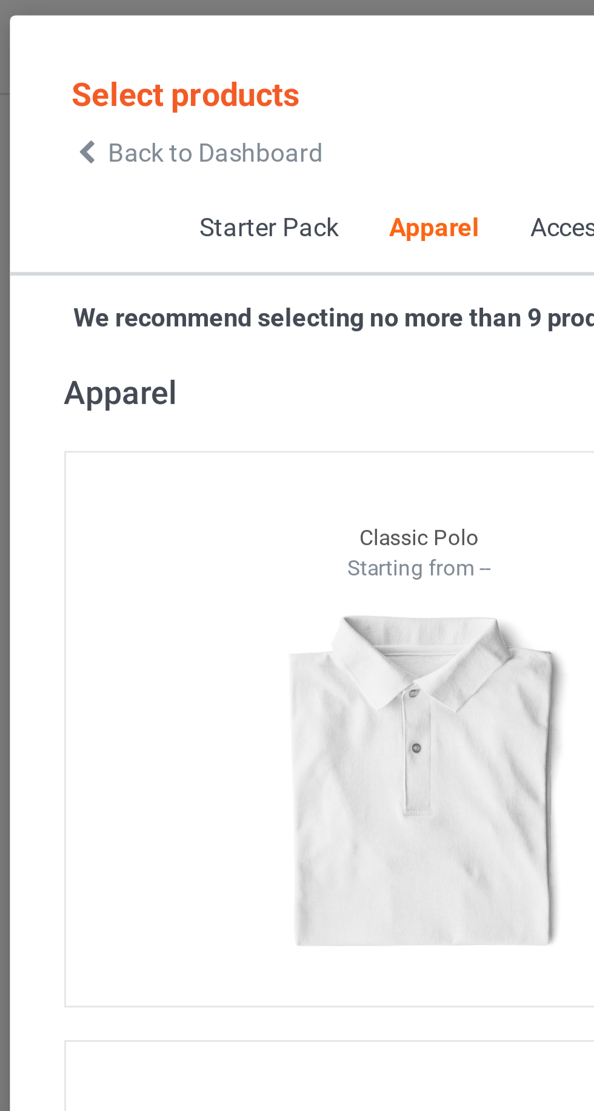
click at [66, 57] on div "Back to Dashboard" at bounding box center [98, 54] width 84 height 8
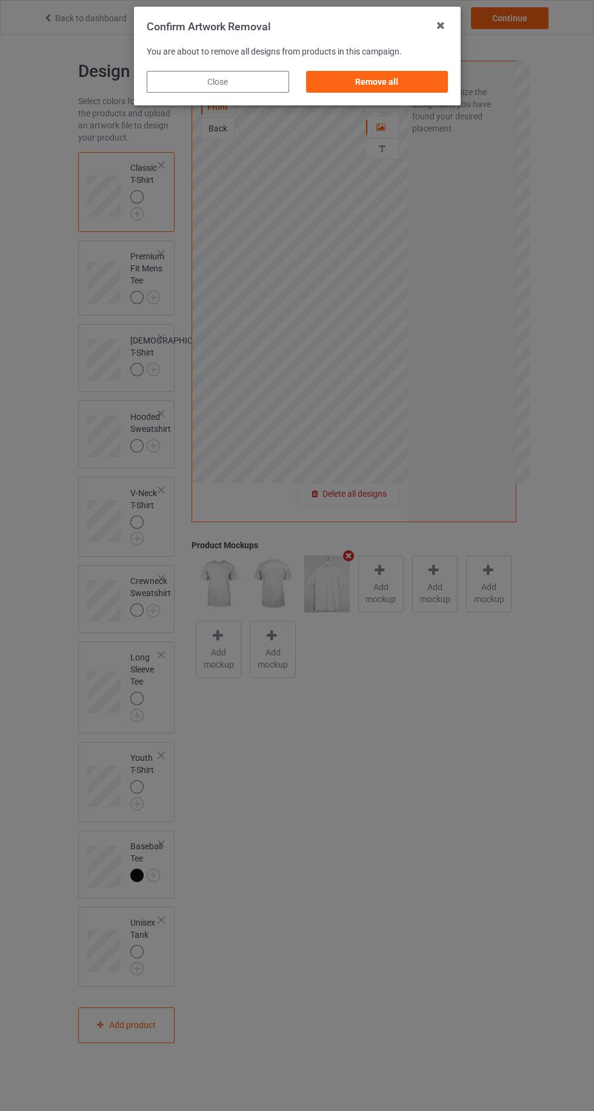
click at [390, 90] on div "Remove all" at bounding box center [376, 82] width 142 height 22
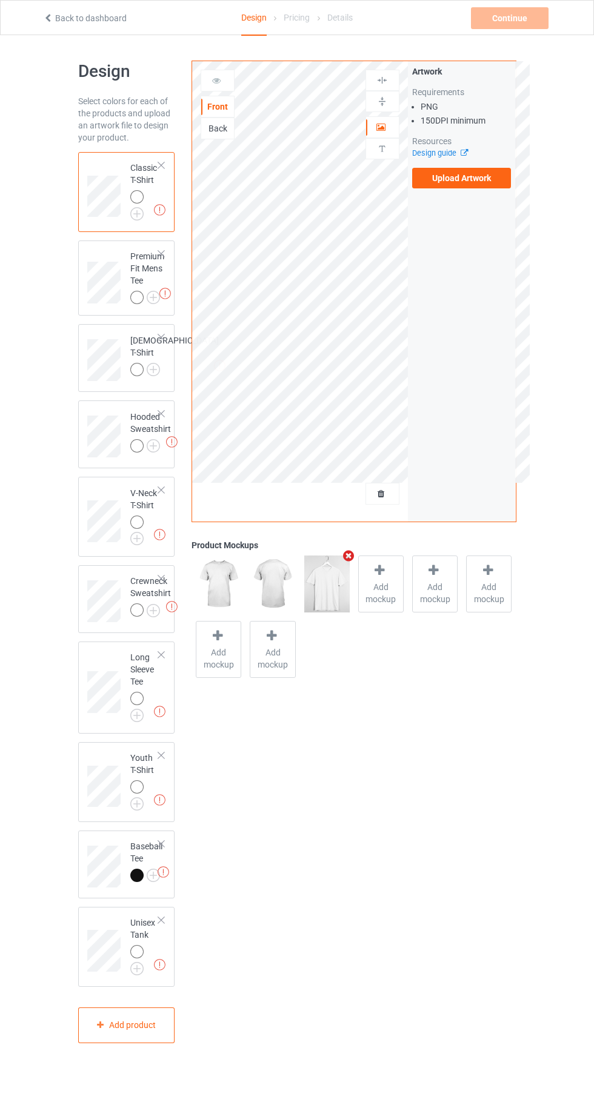
click at [490, 187] on label "Upload Artwork" at bounding box center [461, 178] width 99 height 21
click at [0, 0] on input "Upload Artwork" at bounding box center [0, 0] width 0 height 0
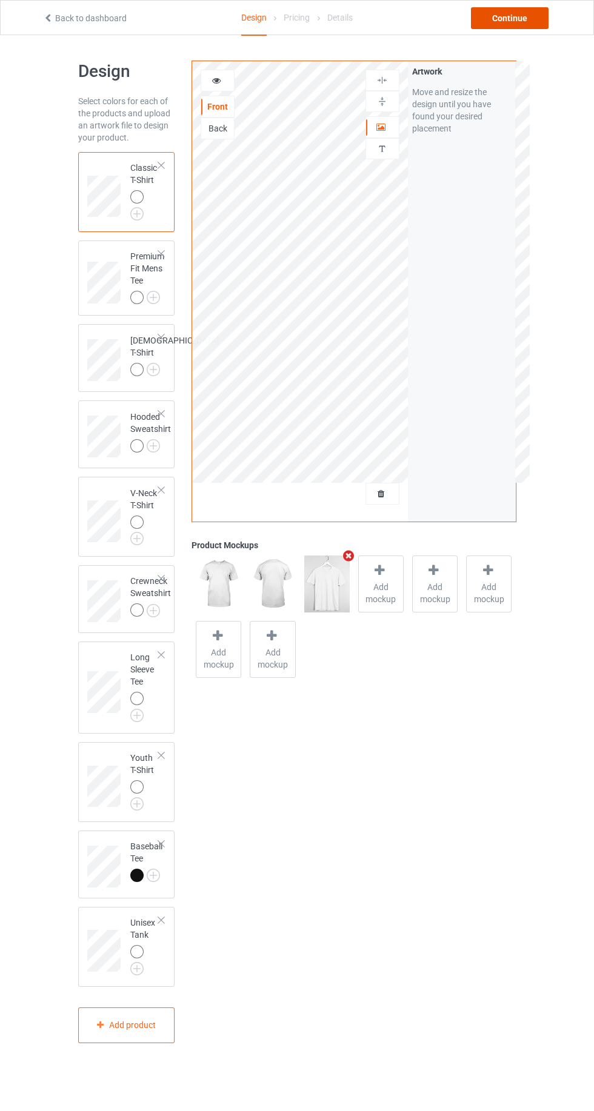
click at [516, 15] on div "Continue" at bounding box center [510, 18] width 78 height 22
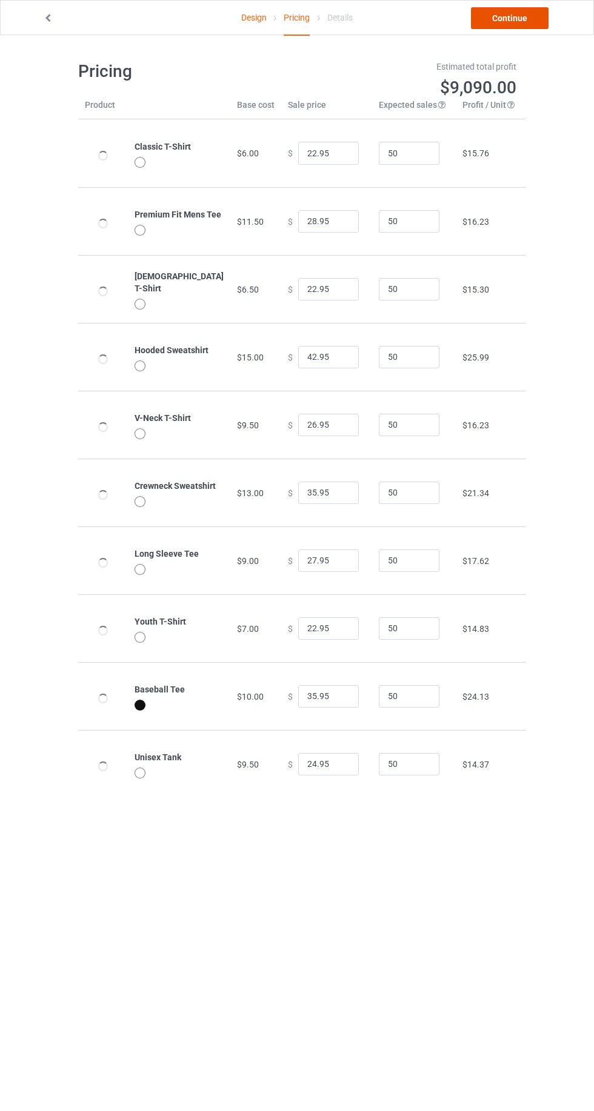
click at [515, 13] on link "Continue" at bounding box center [510, 18] width 78 height 22
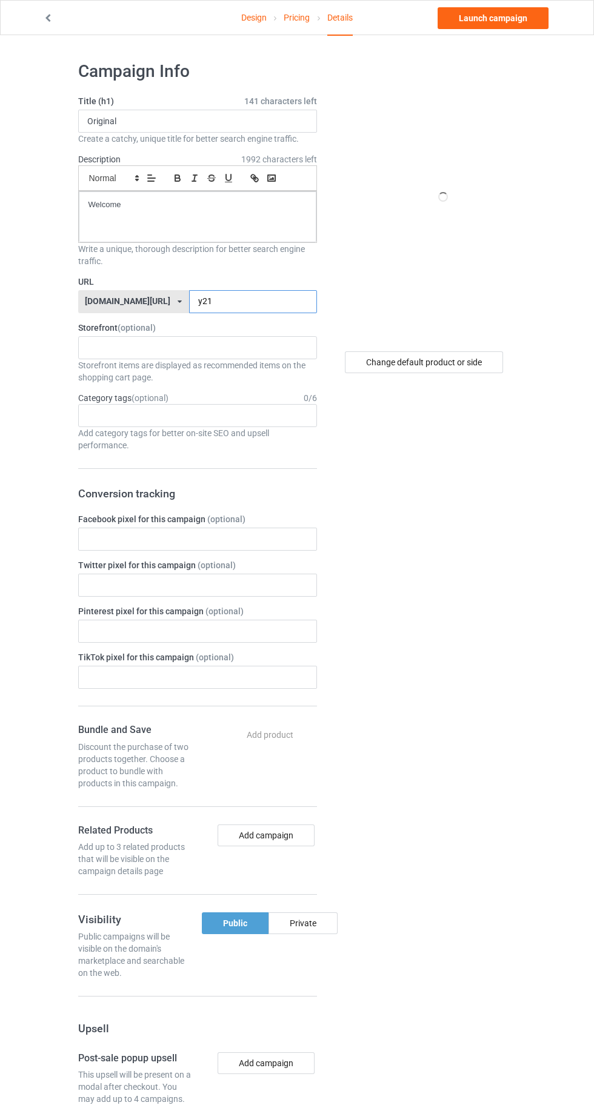
click at [210, 300] on input "y21" at bounding box center [253, 301] width 128 height 23
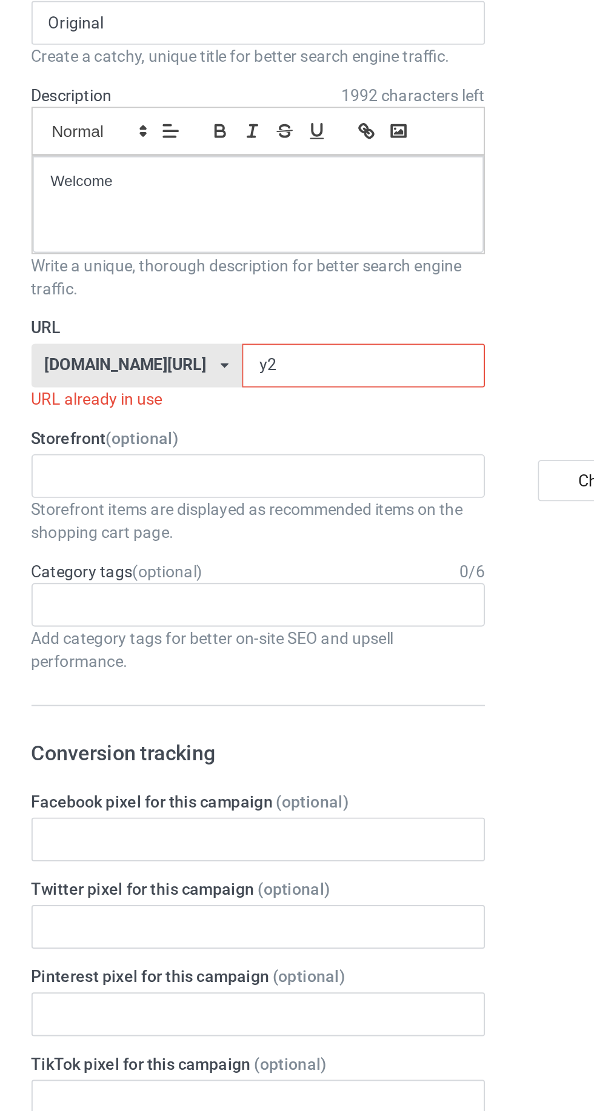
type input "y2d"
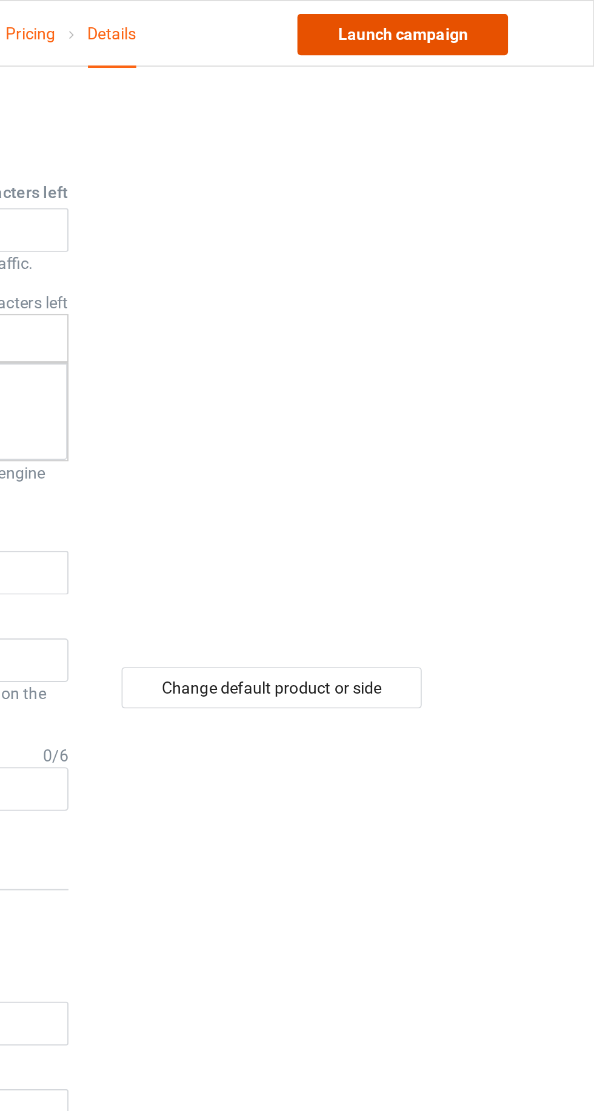
click at [520, 10] on link "Launch campaign" at bounding box center [492, 18] width 111 height 22
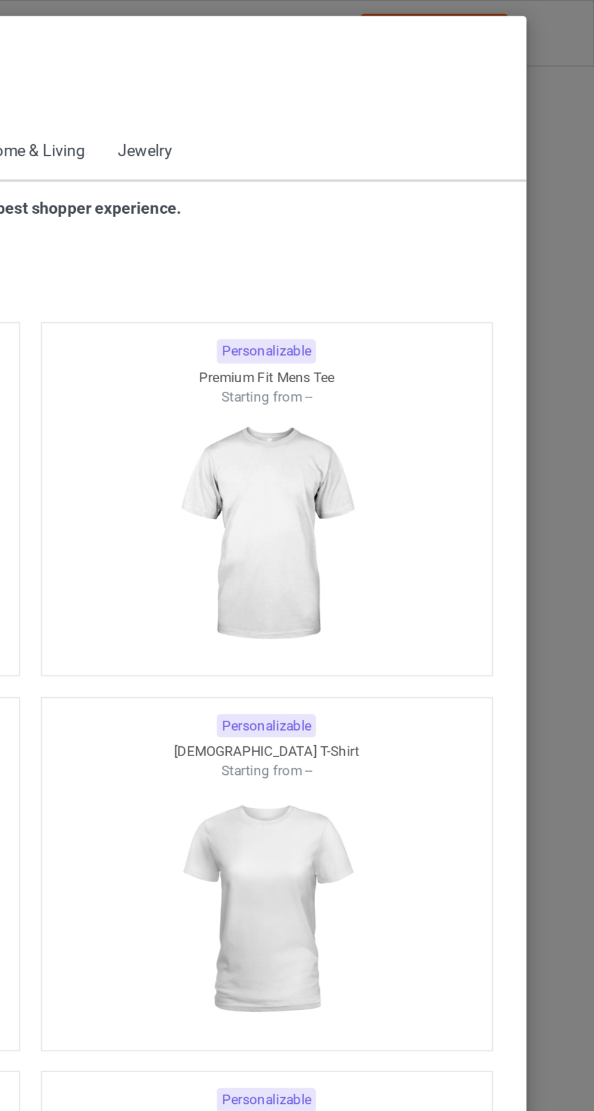
scroll to position [648, 0]
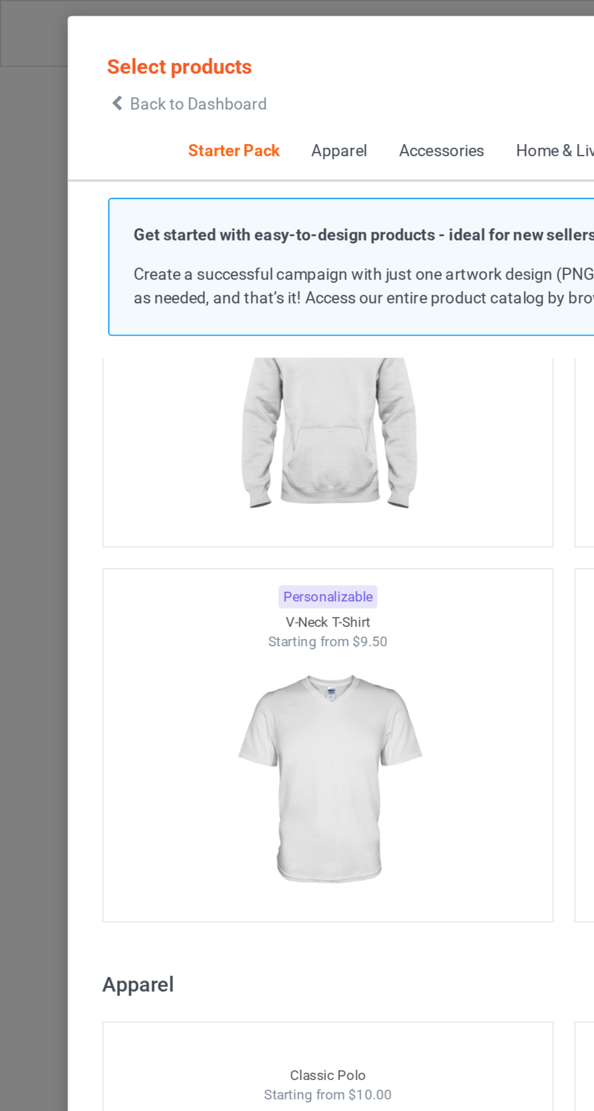
click at [61, 56] on icon at bounding box center [61, 54] width 10 height 8
